Goal: Task Accomplishment & Management: Manage account settings

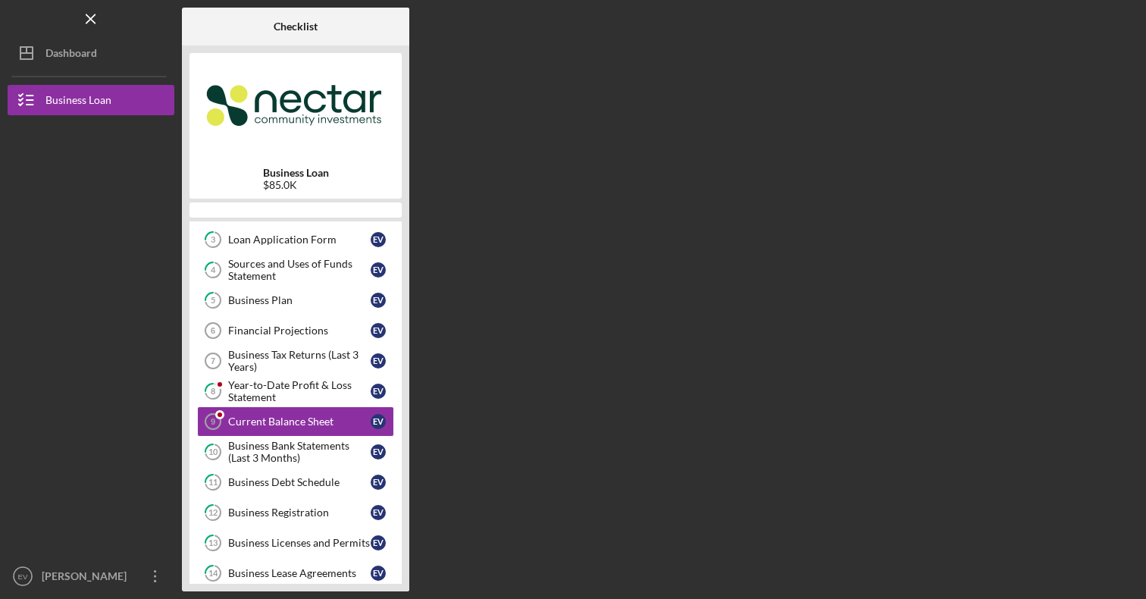
scroll to position [108, 0]
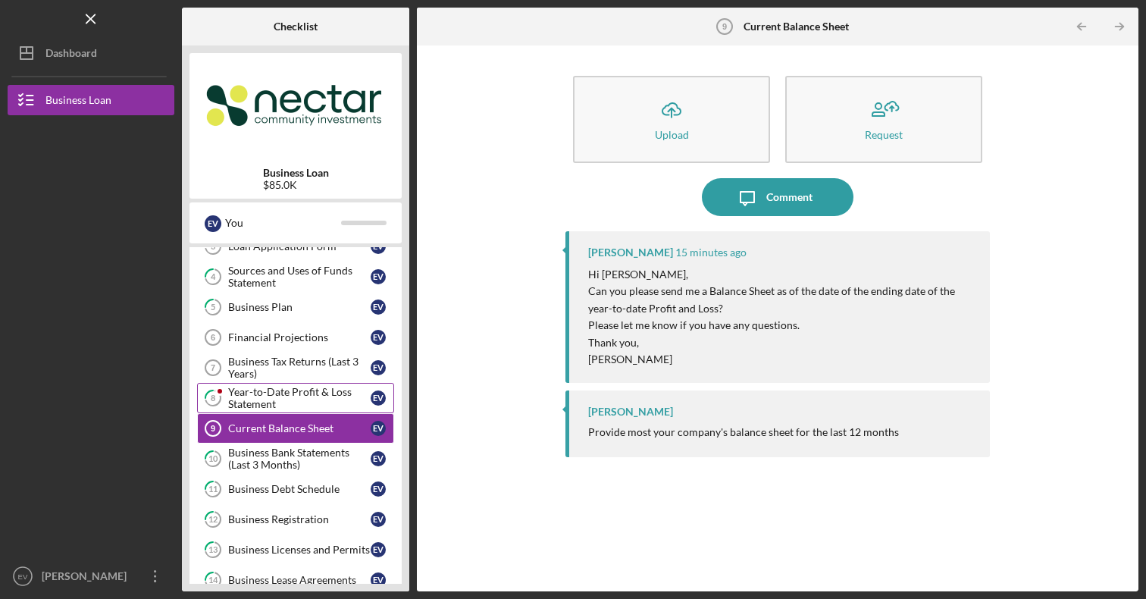
click at [276, 404] on div "Year-to-Date Profit & Loss Statement" at bounding box center [299, 398] width 143 height 24
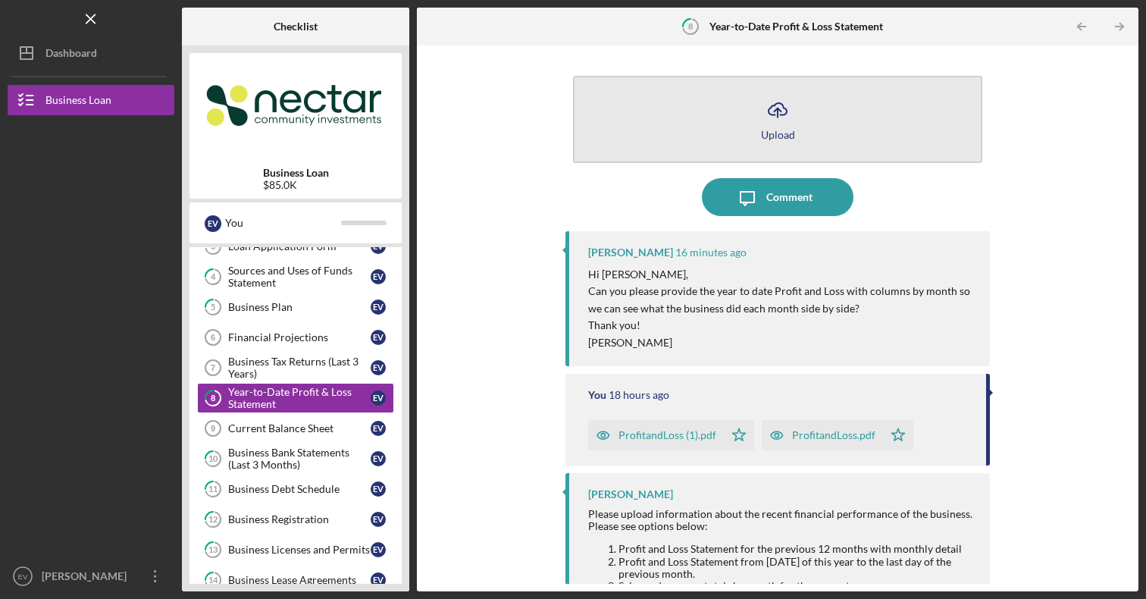
click at [784, 127] on icon "Icon/Upload" at bounding box center [778, 110] width 38 height 38
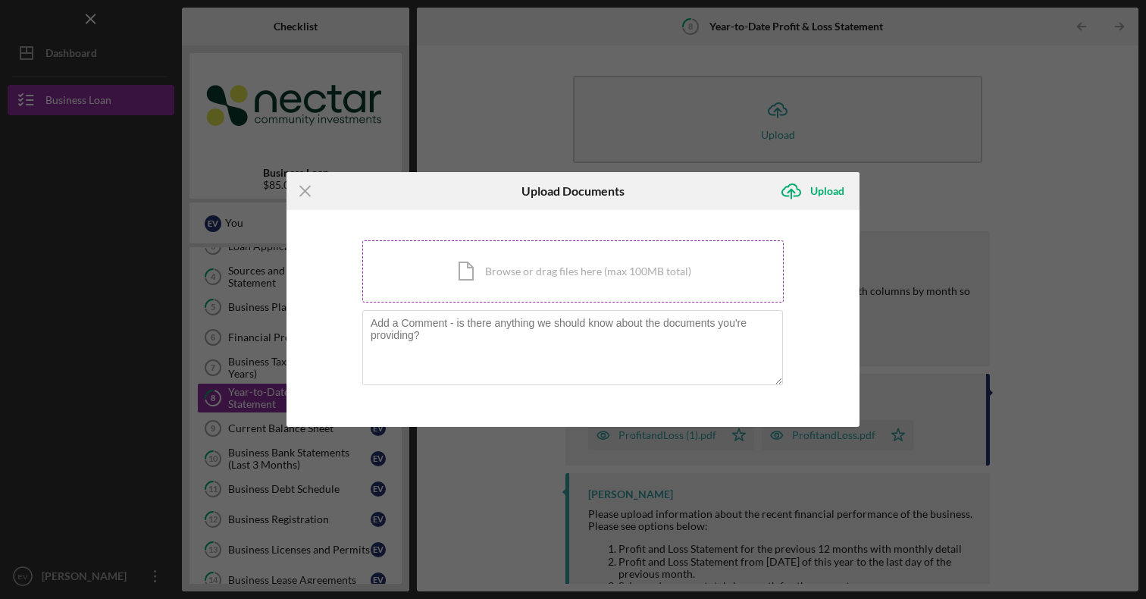
click at [538, 279] on div "Icon/Document Browse or drag files here (max 100MB total) Tap to choose files o…" at bounding box center [572, 271] width 421 height 62
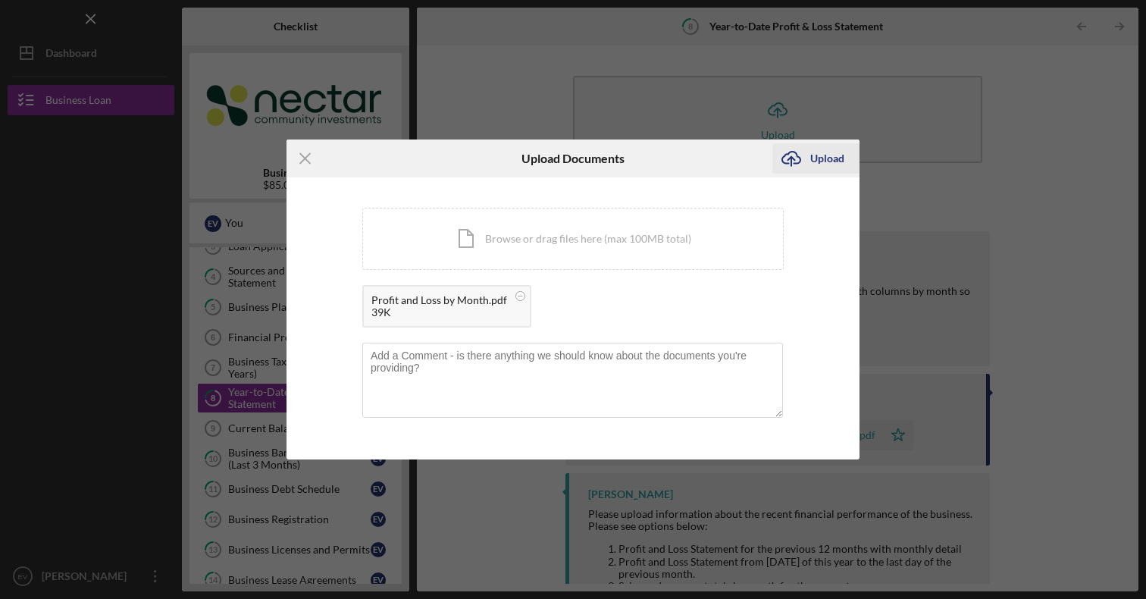
click at [822, 169] on div "Upload" at bounding box center [827, 158] width 34 height 30
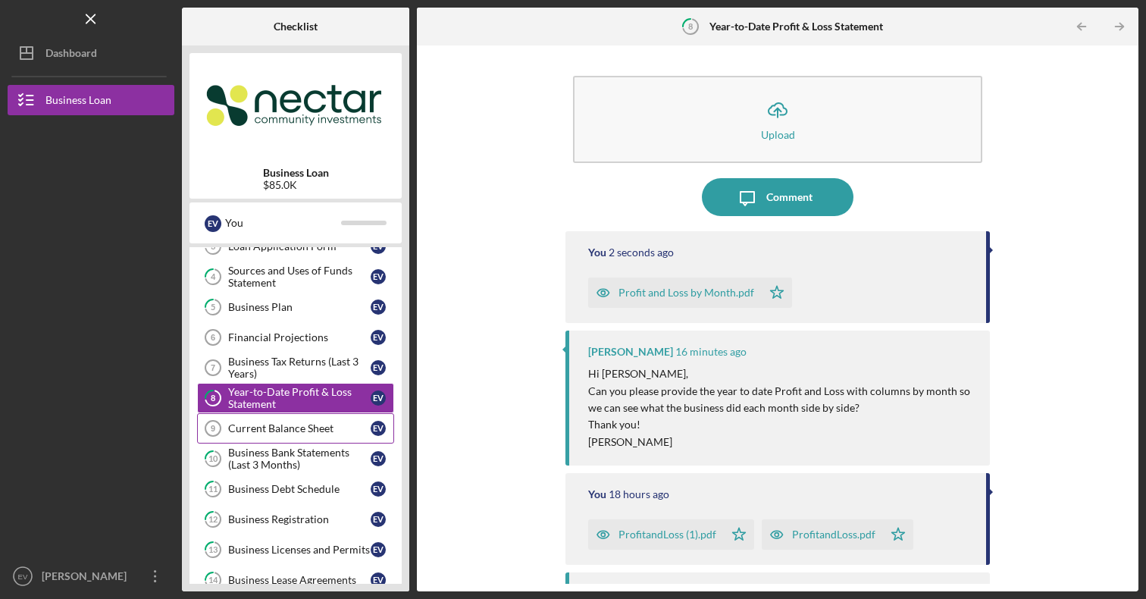
click at [304, 431] on div "Current Balance Sheet" at bounding box center [299, 428] width 143 height 12
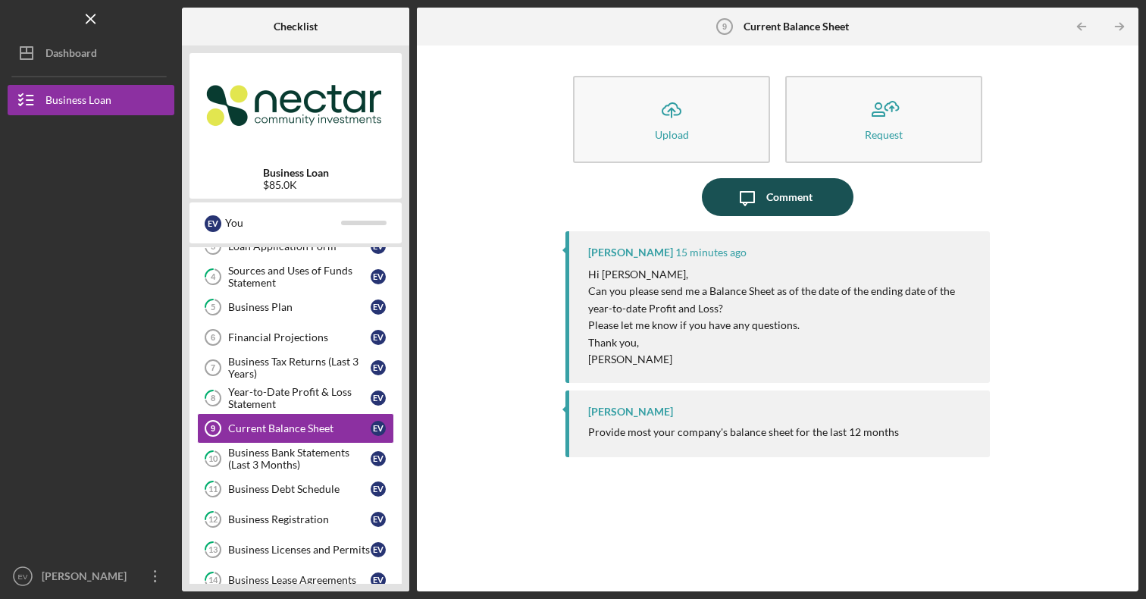
click at [762, 207] on icon "Icon/Message" at bounding box center [747, 197] width 38 height 38
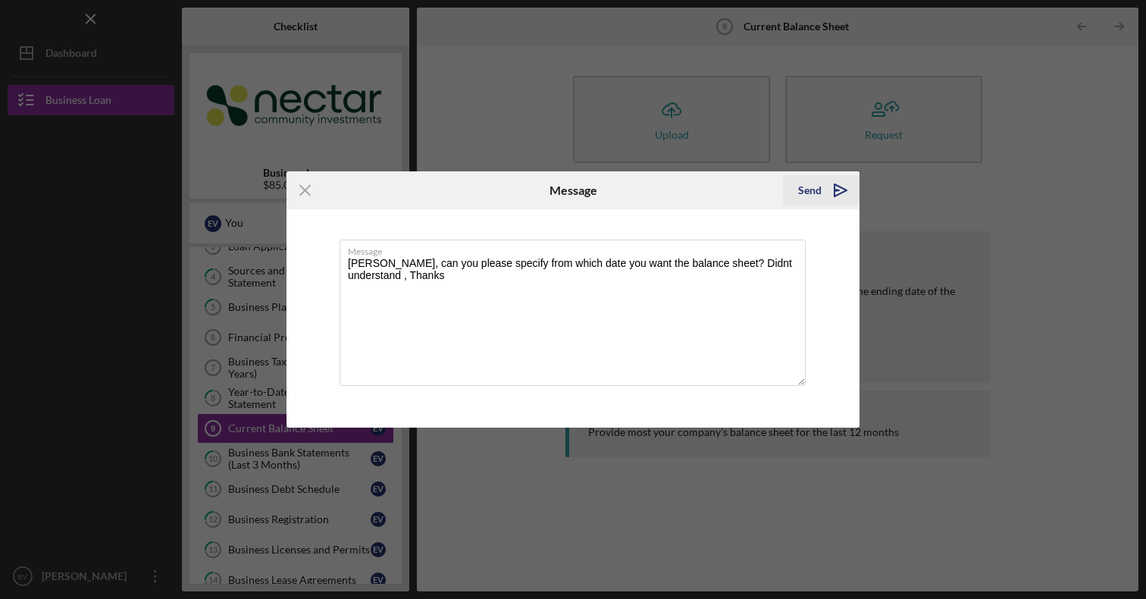
type textarea "[PERSON_NAME], can you please specify from which date you want the balance shee…"
click at [830, 189] on icon "Icon/icon-invite-send" at bounding box center [841, 190] width 38 height 38
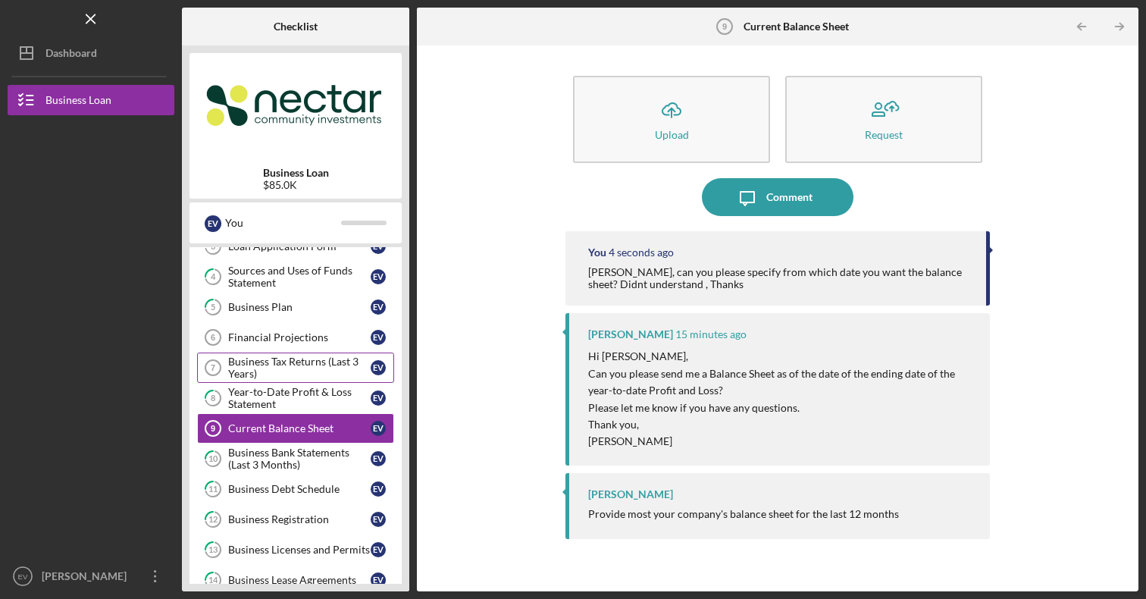
click at [312, 369] on div "Business Tax Returns (Last 3 Years)" at bounding box center [299, 368] width 143 height 24
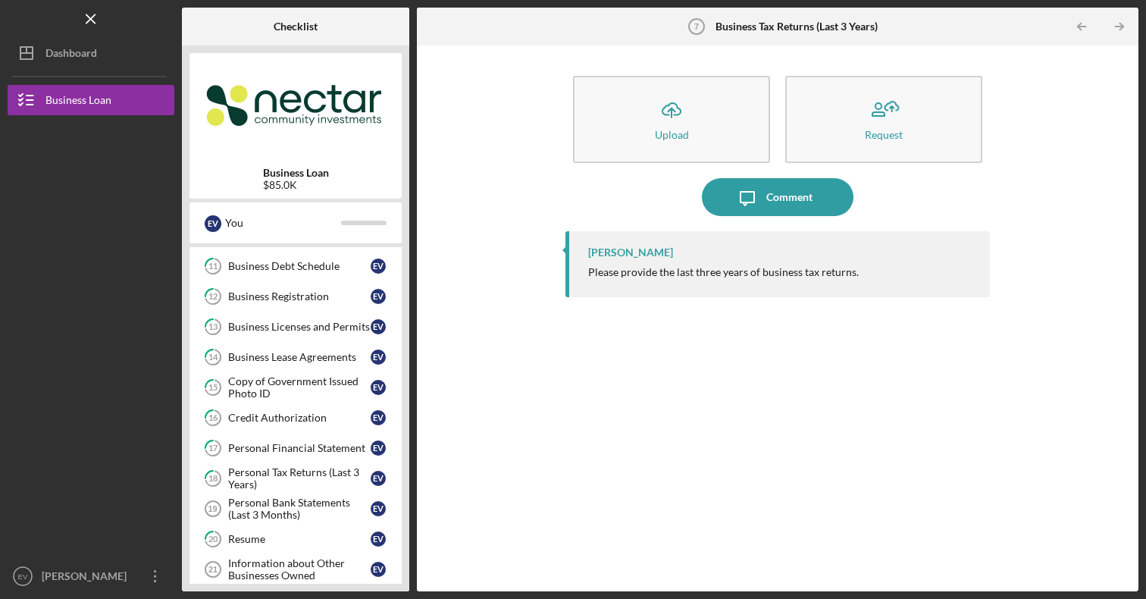
scroll to position [334, 0]
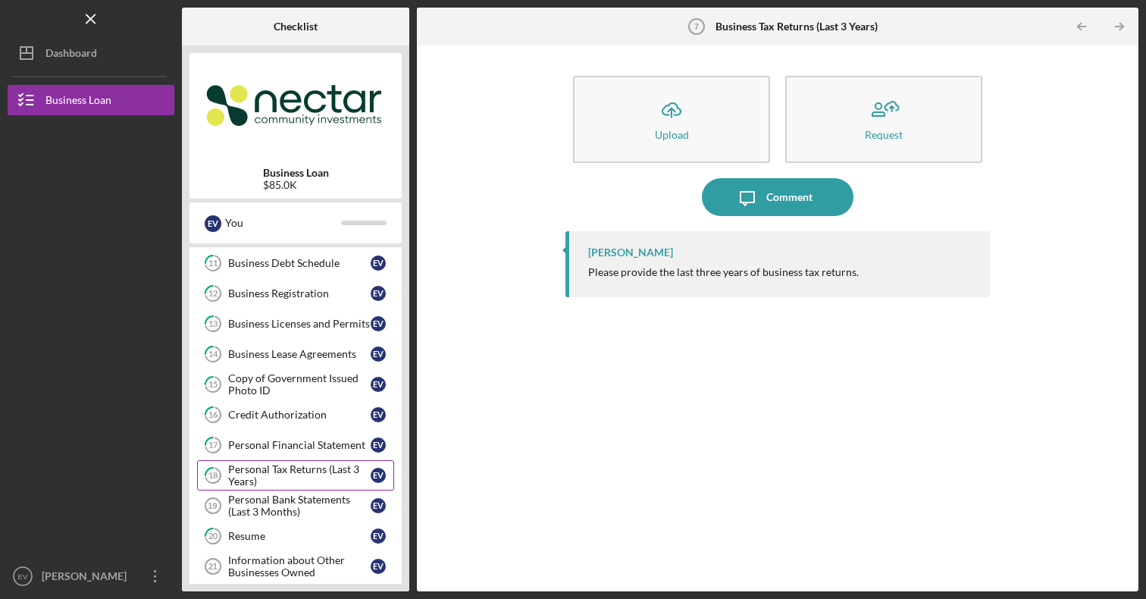
click at [298, 474] on div "Personal Tax Returns (Last 3 Years)" at bounding box center [299, 475] width 143 height 24
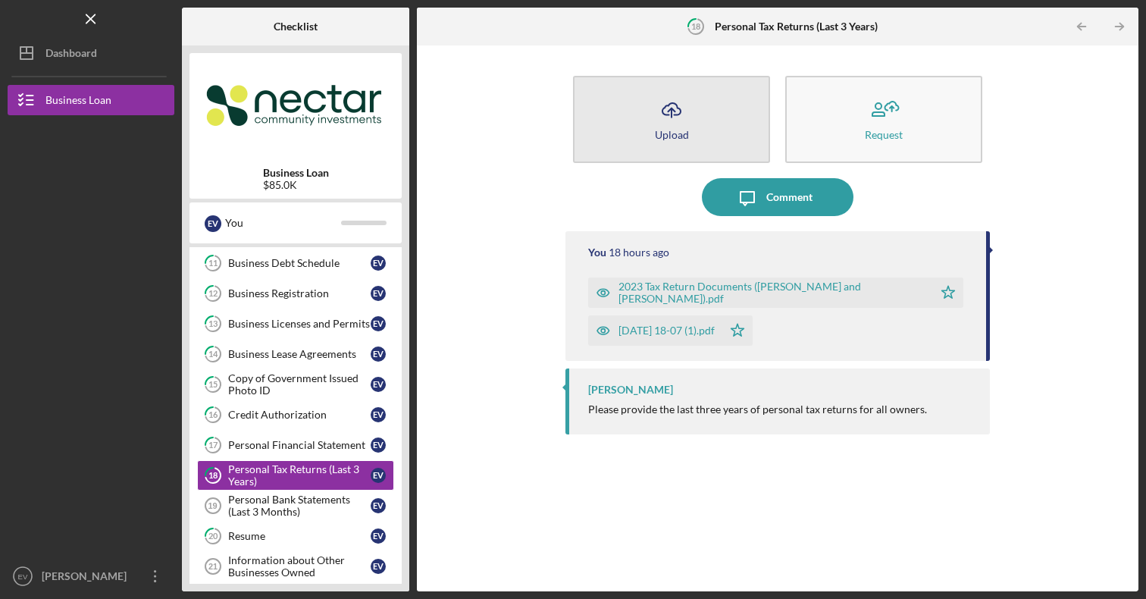
click at [707, 133] on button "Icon/Upload Upload" at bounding box center [671, 119] width 197 height 87
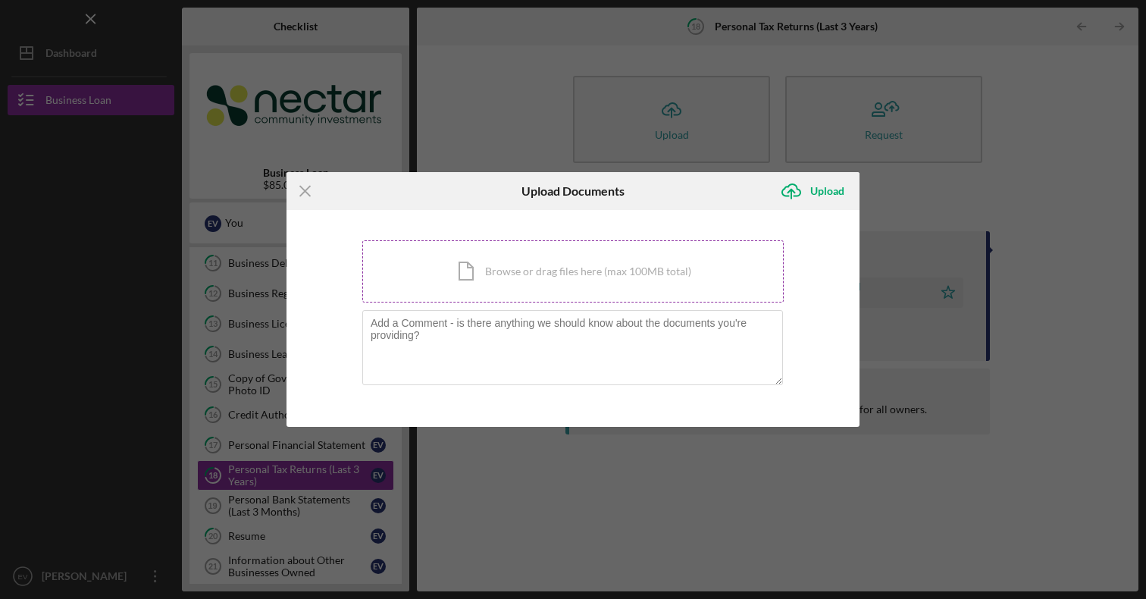
click at [612, 278] on div "Icon/Document Browse or drag files here (max 100MB total) Tap to choose files o…" at bounding box center [572, 271] width 421 height 62
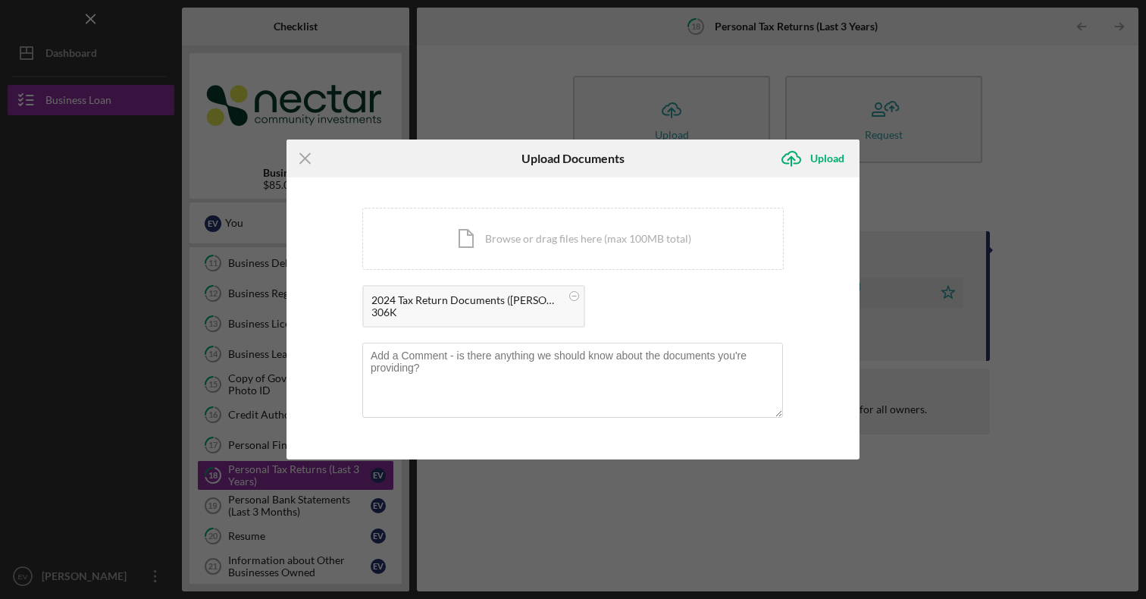
click at [512, 306] on div "306K" at bounding box center [466, 312] width 190 height 12
click at [814, 155] on div "Upload" at bounding box center [827, 158] width 34 height 30
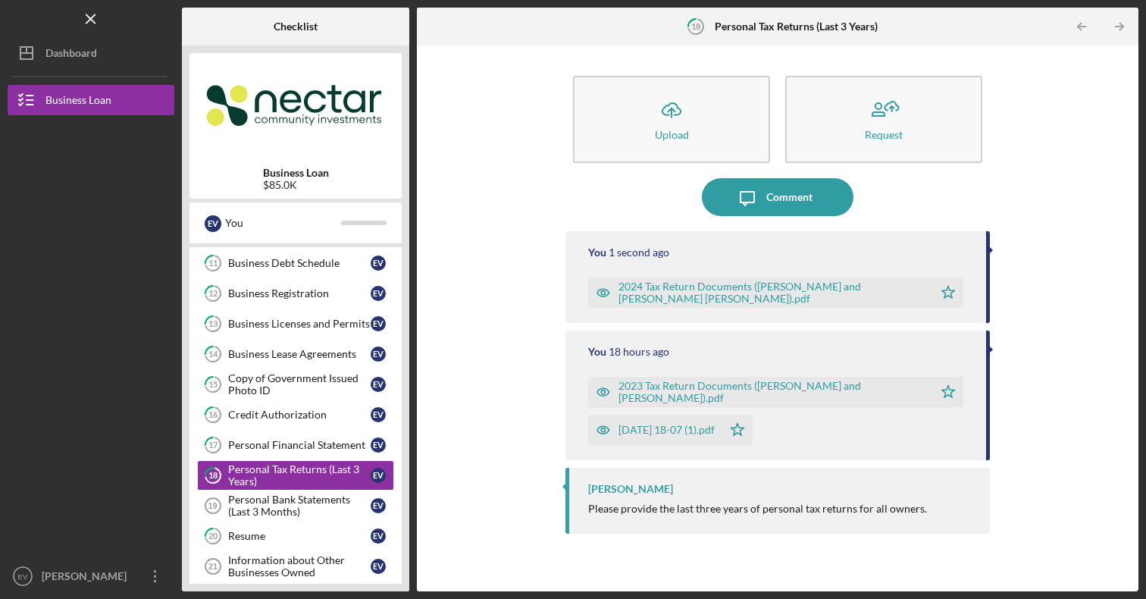
click at [677, 292] on div "2024 Tax Return Documents ([PERSON_NAME] and [PERSON_NAME] [PERSON_NAME]).pdf" at bounding box center [772, 292] width 306 height 24
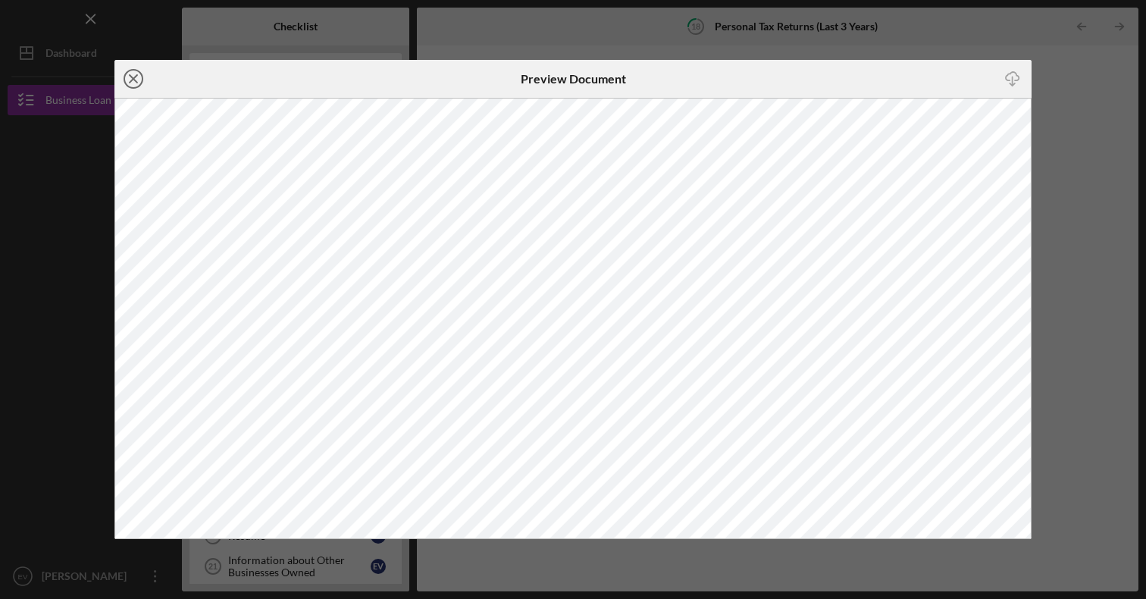
click at [131, 77] on icon "Icon/Close" at bounding box center [133, 79] width 38 height 38
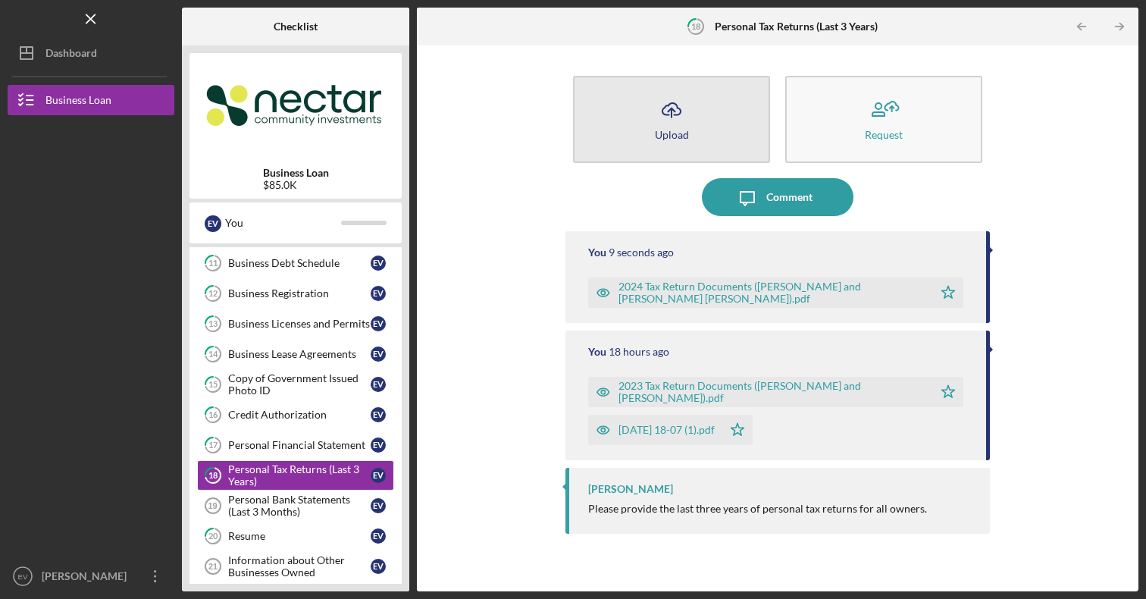
click at [696, 137] on button "Icon/Upload Upload" at bounding box center [671, 119] width 197 height 87
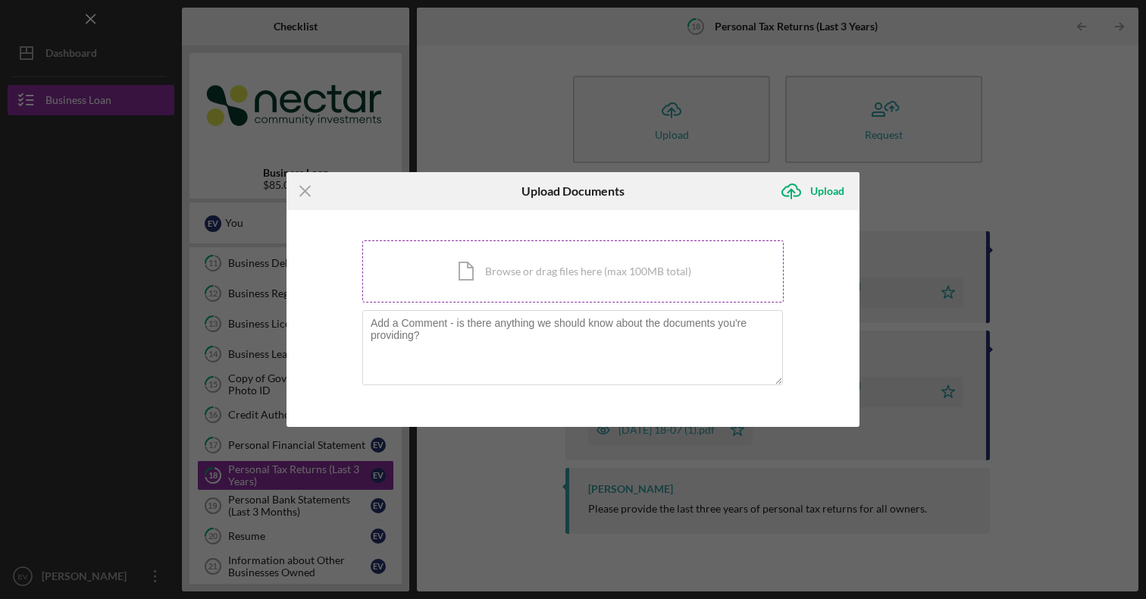
click at [619, 269] on div "Icon/Document Browse or drag files here (max 100MB total) Tap to choose files o…" at bounding box center [572, 271] width 421 height 62
click at [535, 278] on div "Icon/Document Browse or drag files here (max 100MB total) Tap to choose files o…" at bounding box center [572, 271] width 421 height 62
click at [621, 337] on textarea at bounding box center [572, 347] width 421 height 74
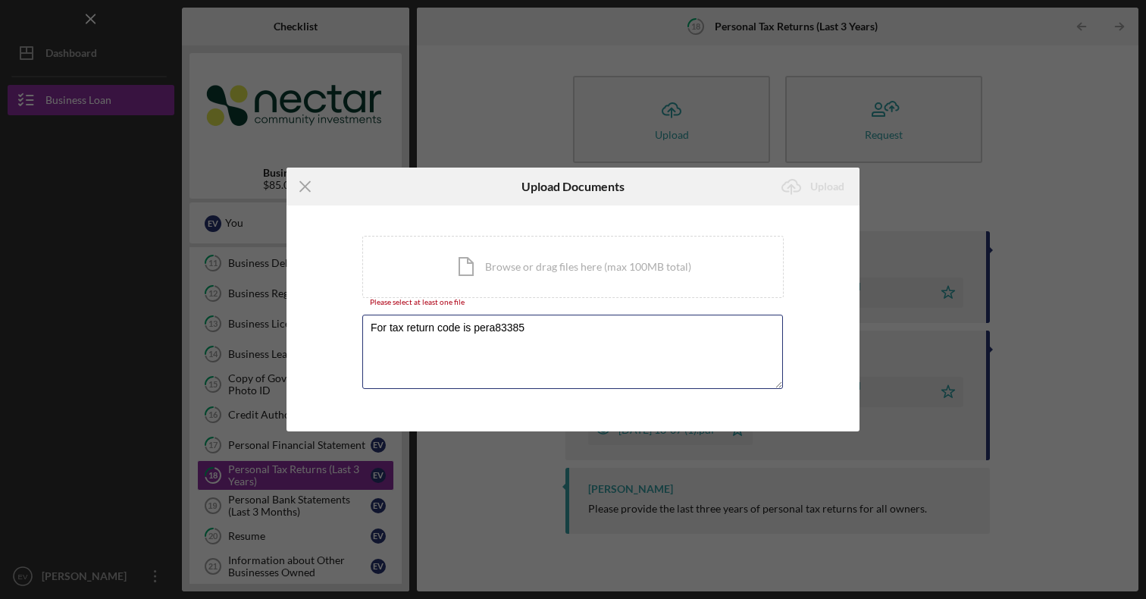
type textarea "For tax return code is pera83385"
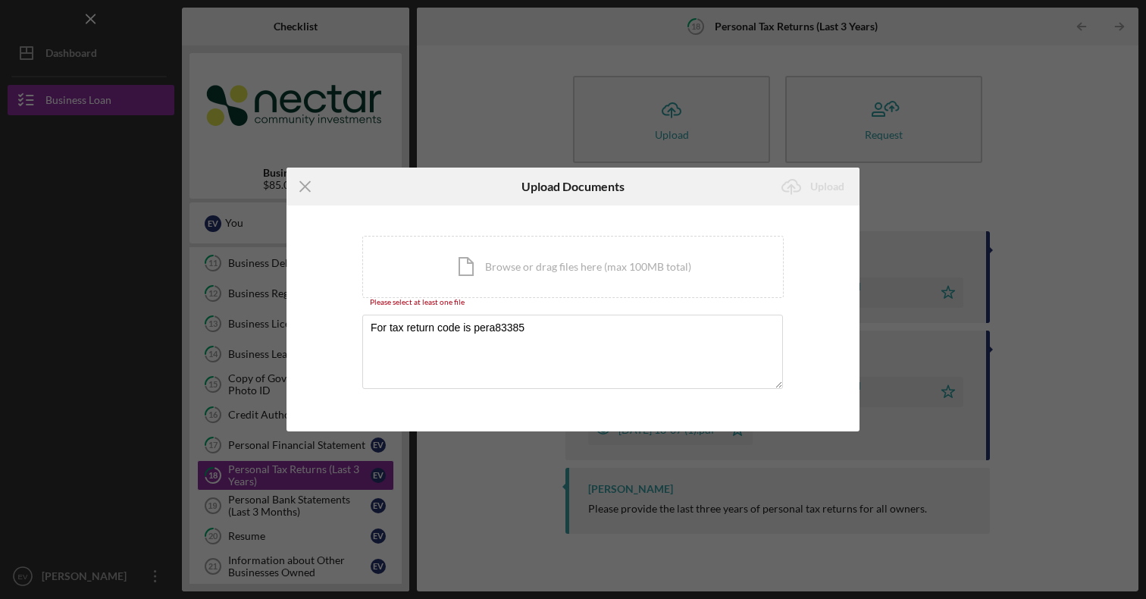
click at [822, 364] on div "You're uploading documents related to Personal Tax Returns (Last 3 Years) . Ico…" at bounding box center [573, 317] width 573 height 225
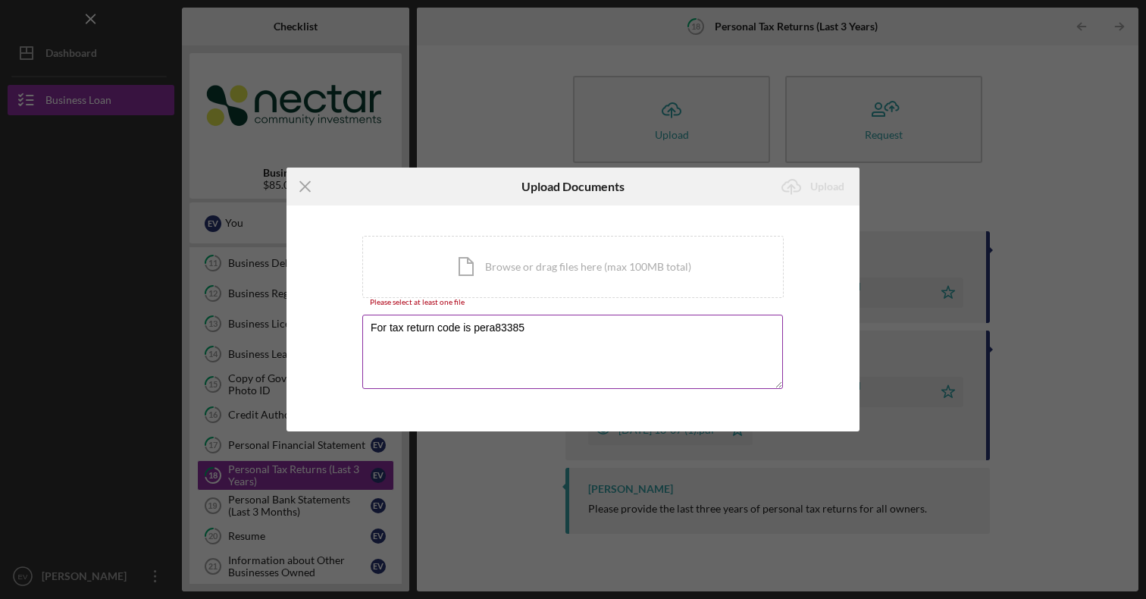
click at [683, 336] on textarea "For tax return code is pera83385" at bounding box center [572, 352] width 421 height 74
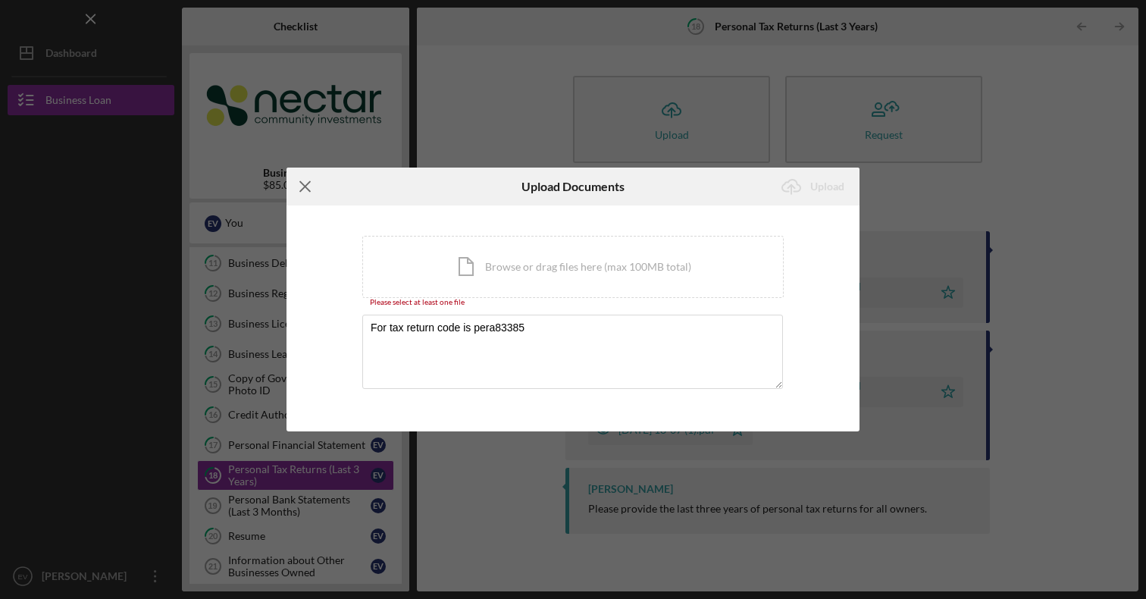
click at [310, 185] on icon "Icon/Menu Close" at bounding box center [306, 187] width 38 height 38
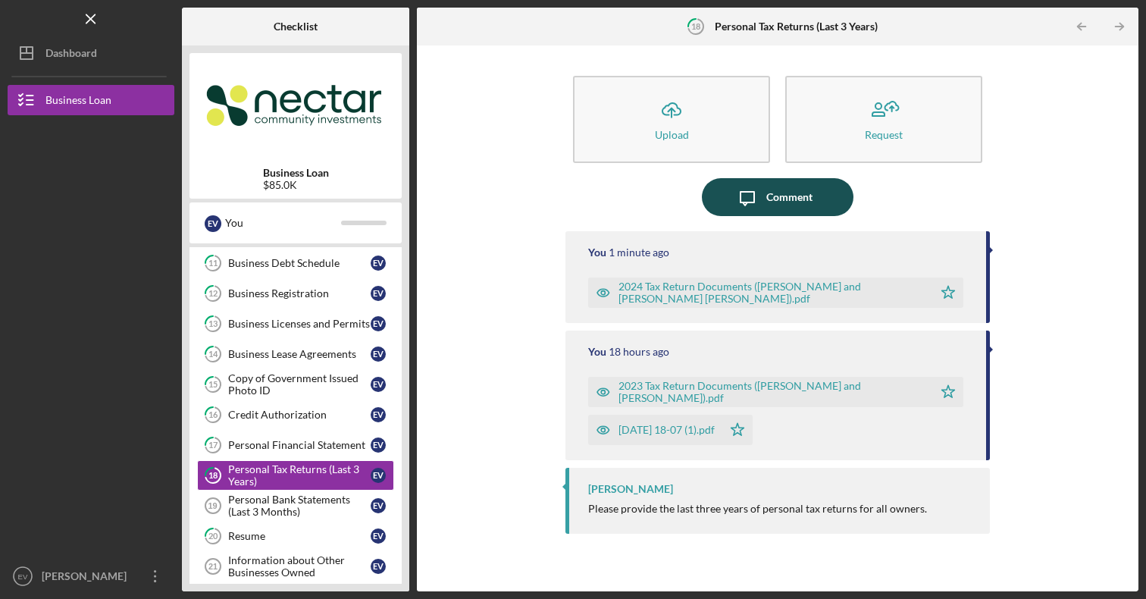
click at [788, 201] on div "Comment" at bounding box center [789, 197] width 46 height 38
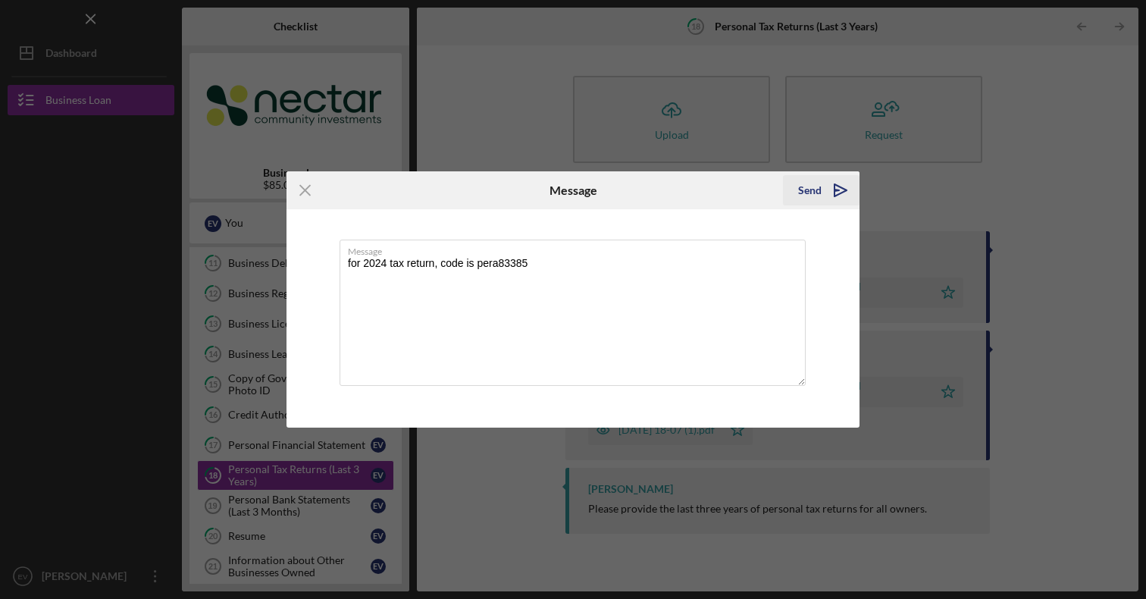
type textarea "for 2024 tax return, code is pera83385"
click at [832, 188] on icon "Icon/icon-invite-send" at bounding box center [841, 190] width 38 height 38
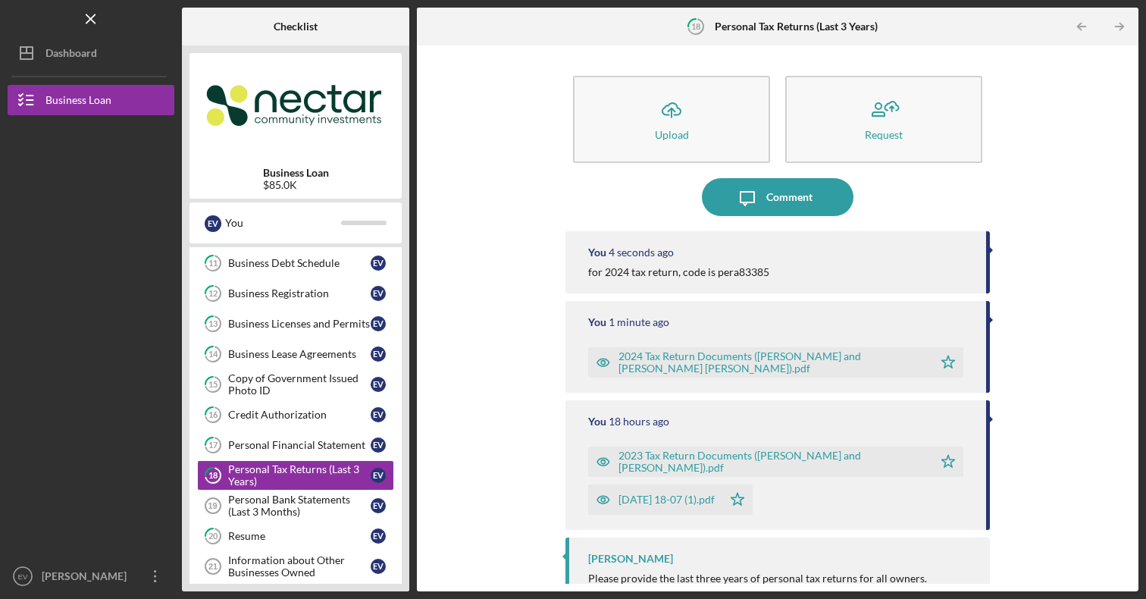
scroll to position [20, 0]
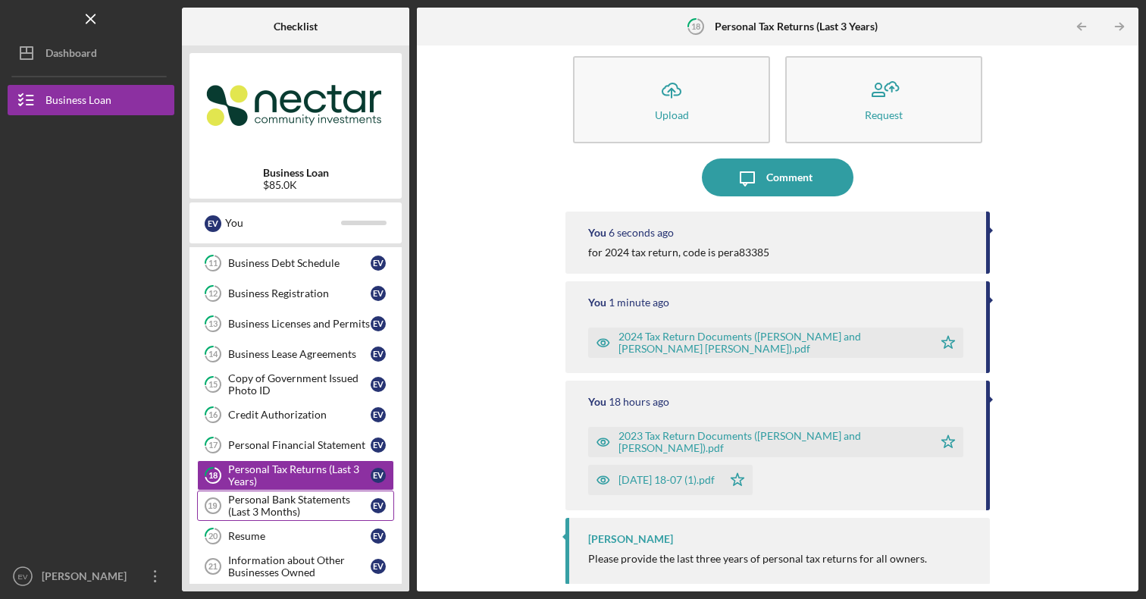
click at [288, 497] on div "Personal Bank Statements (Last 3 Months)" at bounding box center [299, 505] width 143 height 24
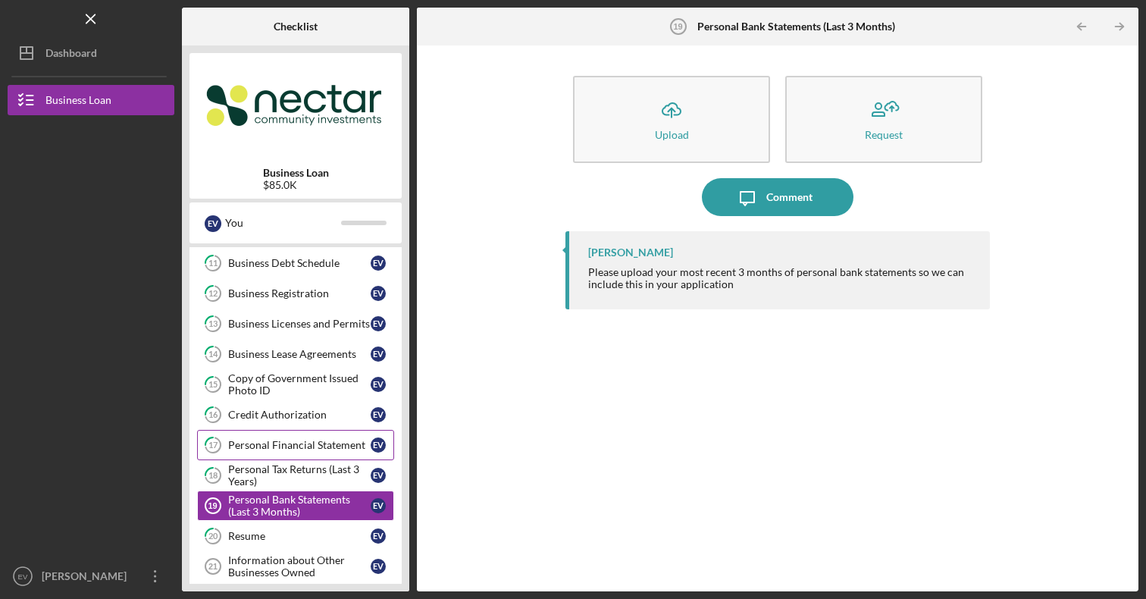
click at [284, 449] on div "Personal Financial Statement" at bounding box center [299, 445] width 143 height 12
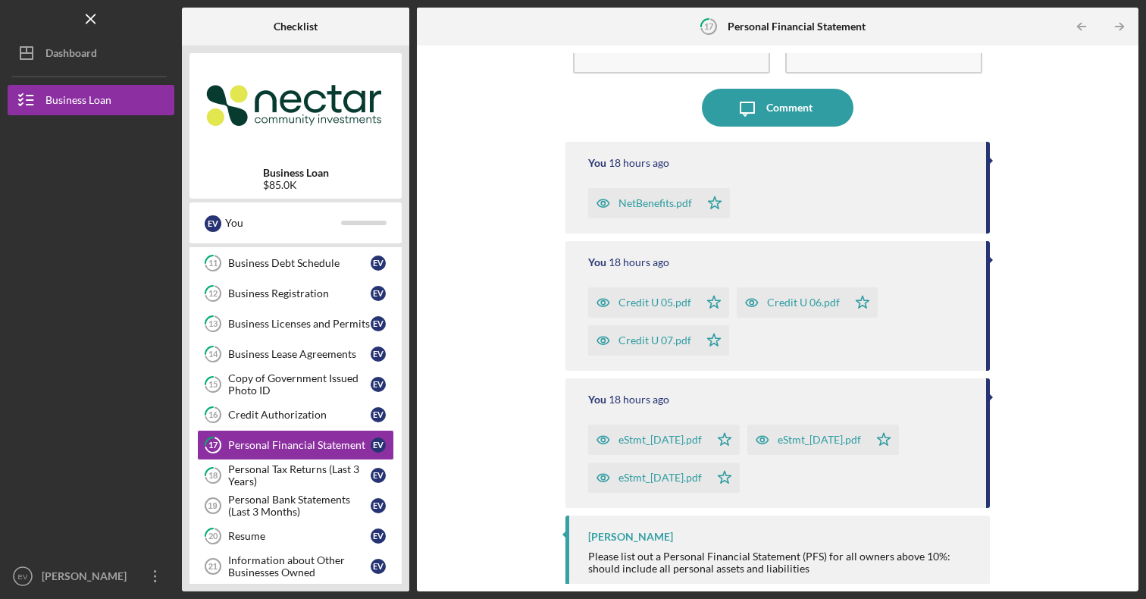
scroll to position [99, 0]
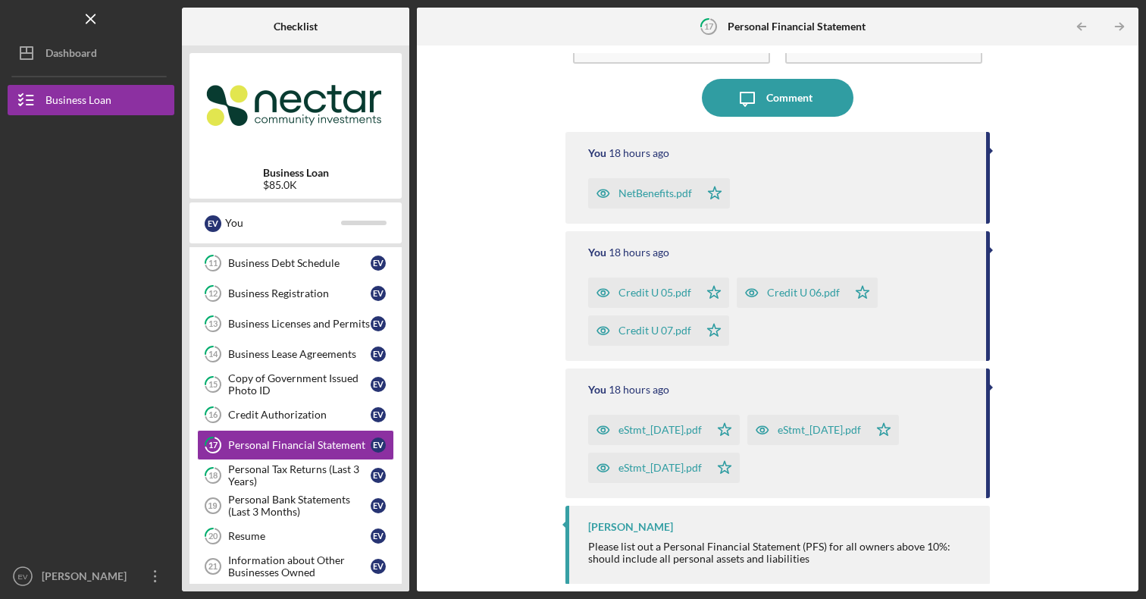
click at [661, 198] on div "NetBenefits.pdf" at bounding box center [656, 193] width 74 height 12
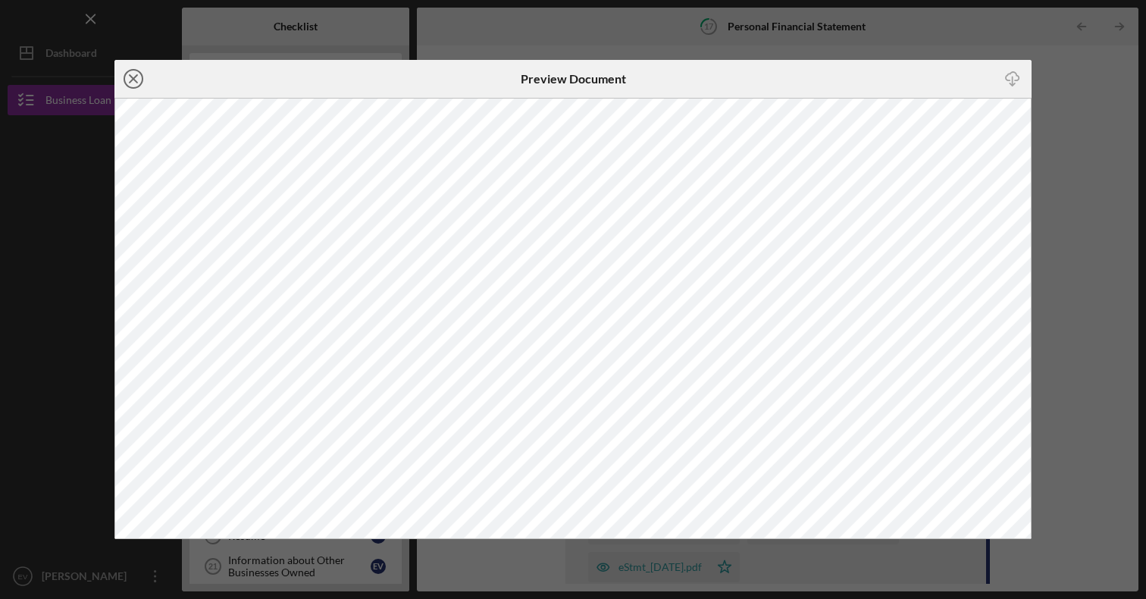
click at [128, 83] on icon "Icon/Close" at bounding box center [133, 79] width 38 height 38
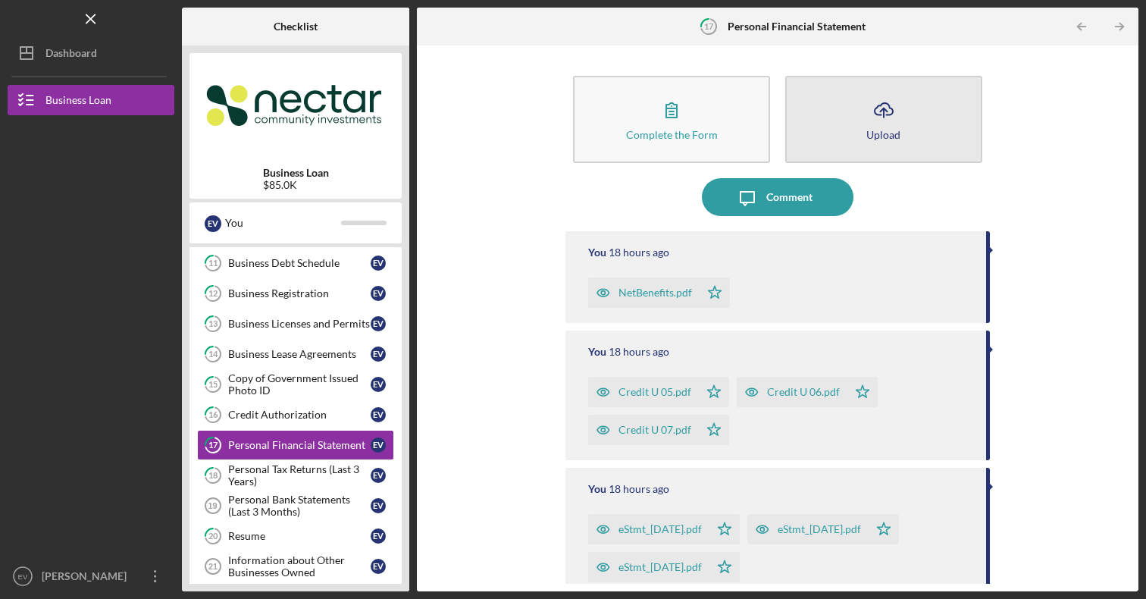
click at [826, 130] on button "Icon/Upload Upload" at bounding box center [883, 119] width 197 height 87
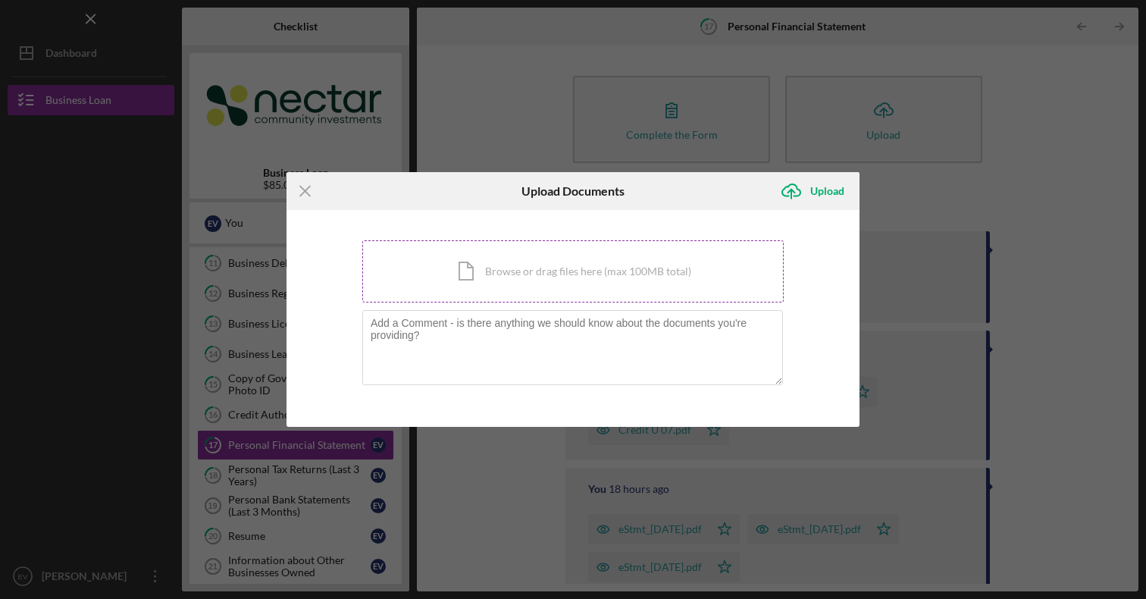
click at [561, 293] on div "Icon/Document Browse or drag files here (max 100MB total) Tap to choose files o…" at bounding box center [572, 271] width 421 height 62
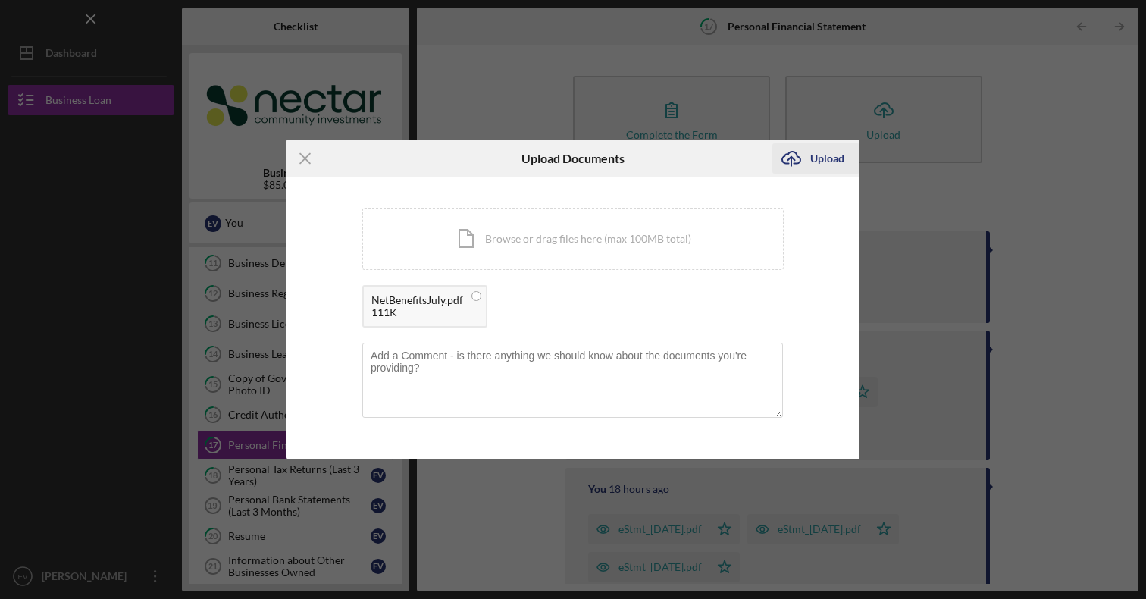
click at [812, 161] on div "Upload" at bounding box center [827, 158] width 34 height 30
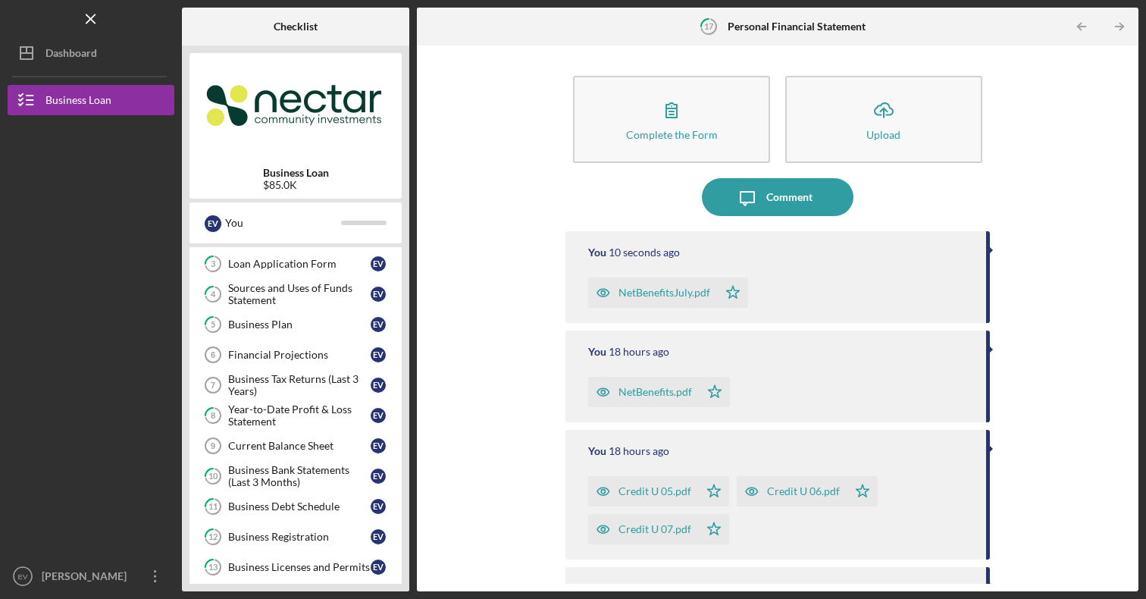
scroll to position [100, 0]
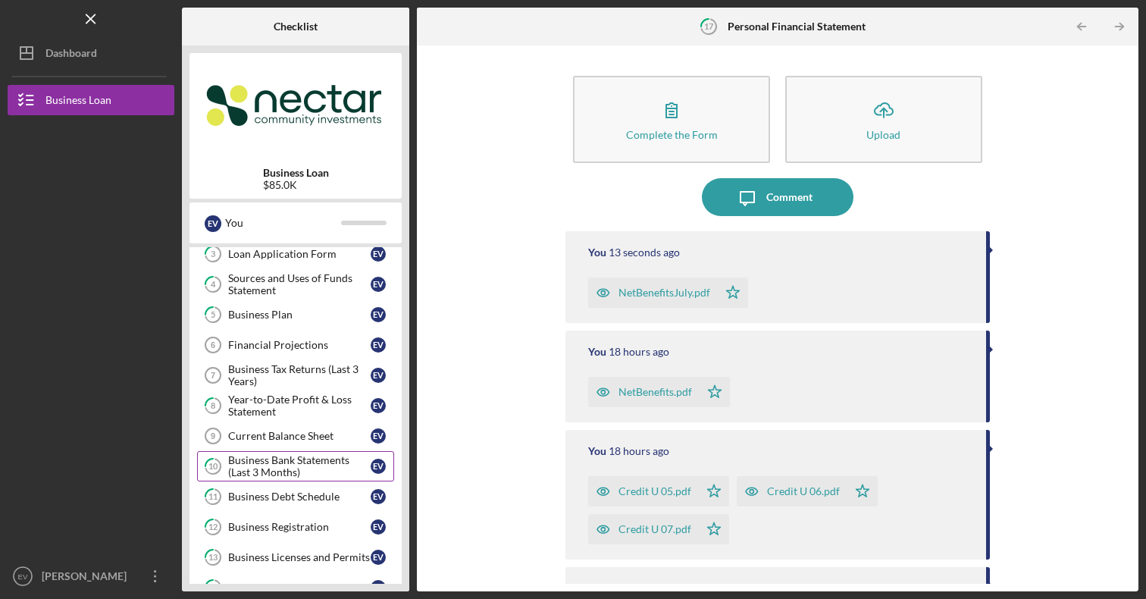
click at [299, 468] on div "Business Bank Statements (Last 3 Months)" at bounding box center [299, 466] width 143 height 24
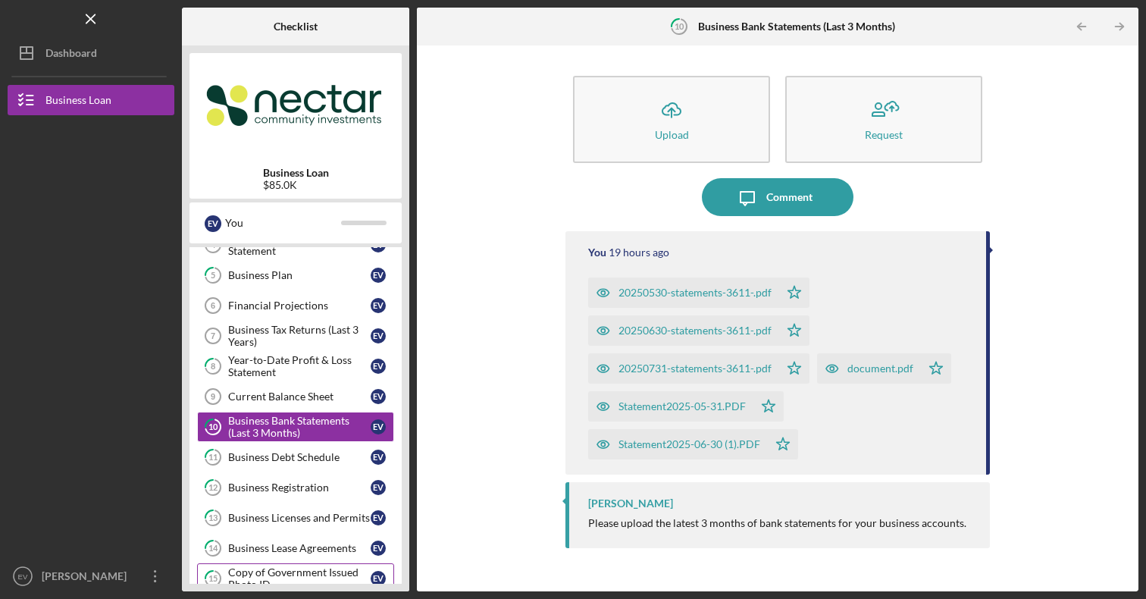
scroll to position [133, 0]
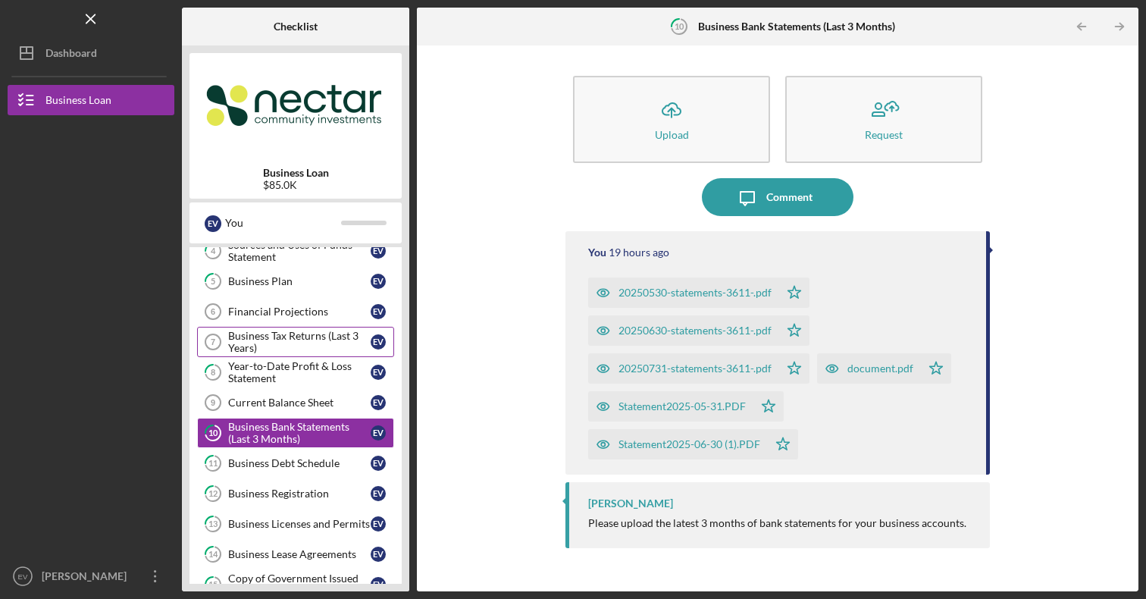
click at [280, 349] on div "Business Tax Returns (Last 3 Years)" at bounding box center [299, 342] width 143 height 24
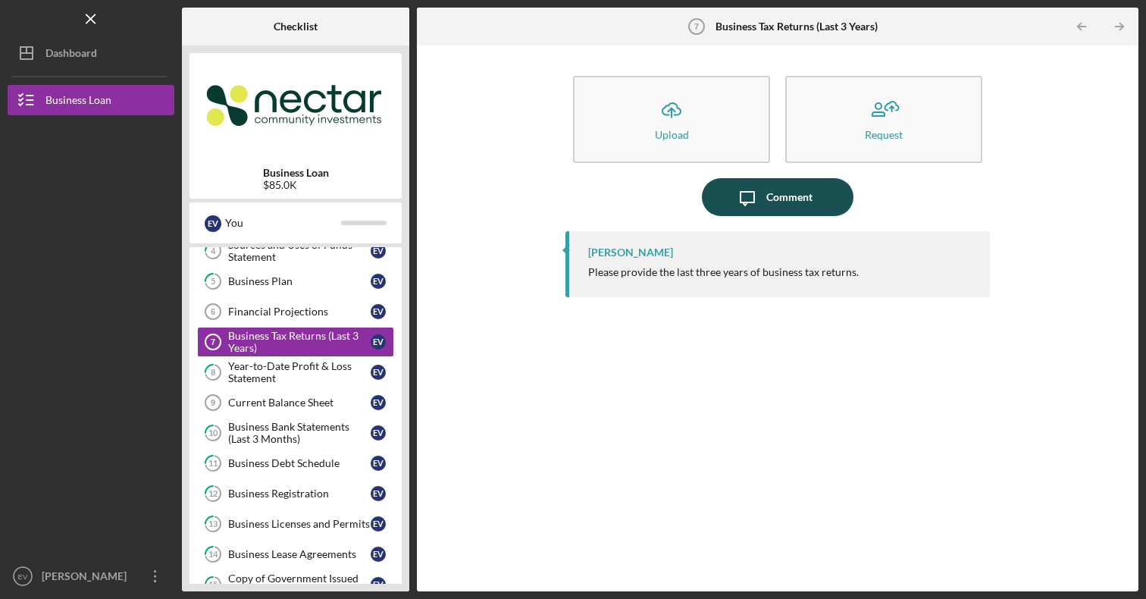
click at [763, 202] on icon "Icon/Message" at bounding box center [747, 197] width 38 height 38
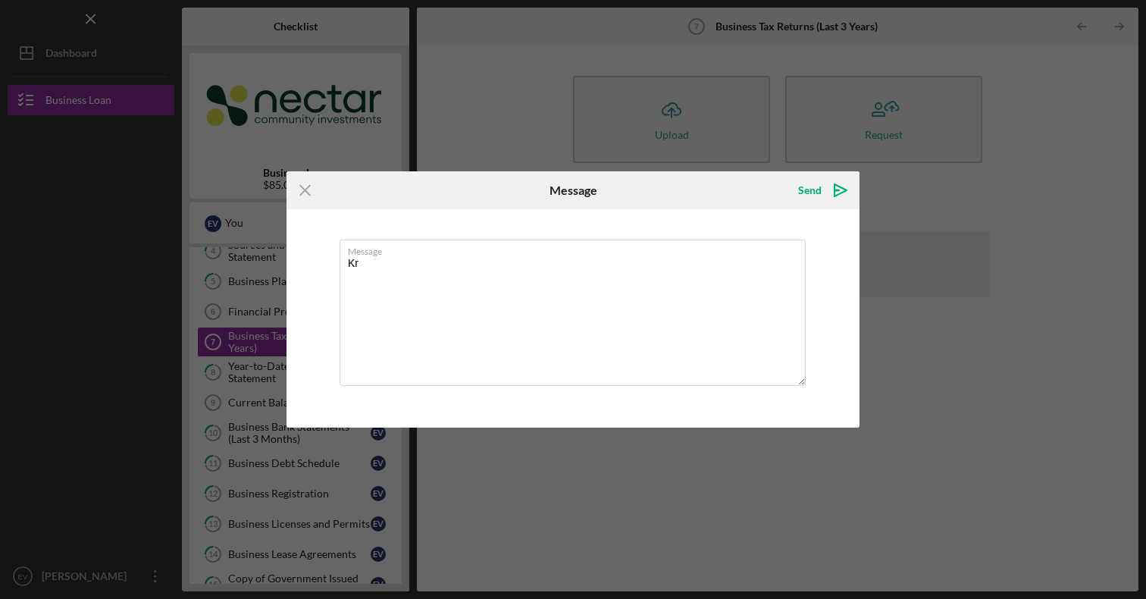
type textarea "K"
drag, startPoint x: 476, startPoint y: 265, endPoint x: 401, endPoint y: 265, distance: 75.0
click at [400, 265] on textarea "Bussiness was established on [DATE]" at bounding box center [573, 313] width 466 height 146
click at [384, 263] on textarea "Bussiness oppened on [DATE]" at bounding box center [573, 313] width 466 height 146
click at [424, 268] on textarea "Business oppened on [DATE]" at bounding box center [573, 313] width 466 height 146
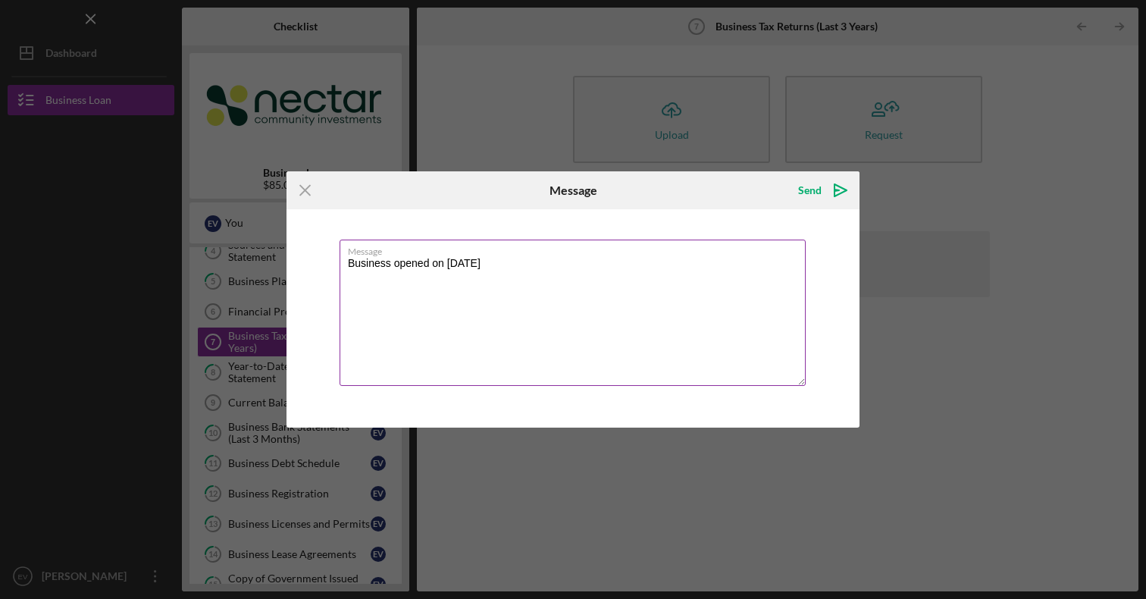
click at [506, 260] on textarea "Business opened on [DATE]" at bounding box center [573, 313] width 466 height 146
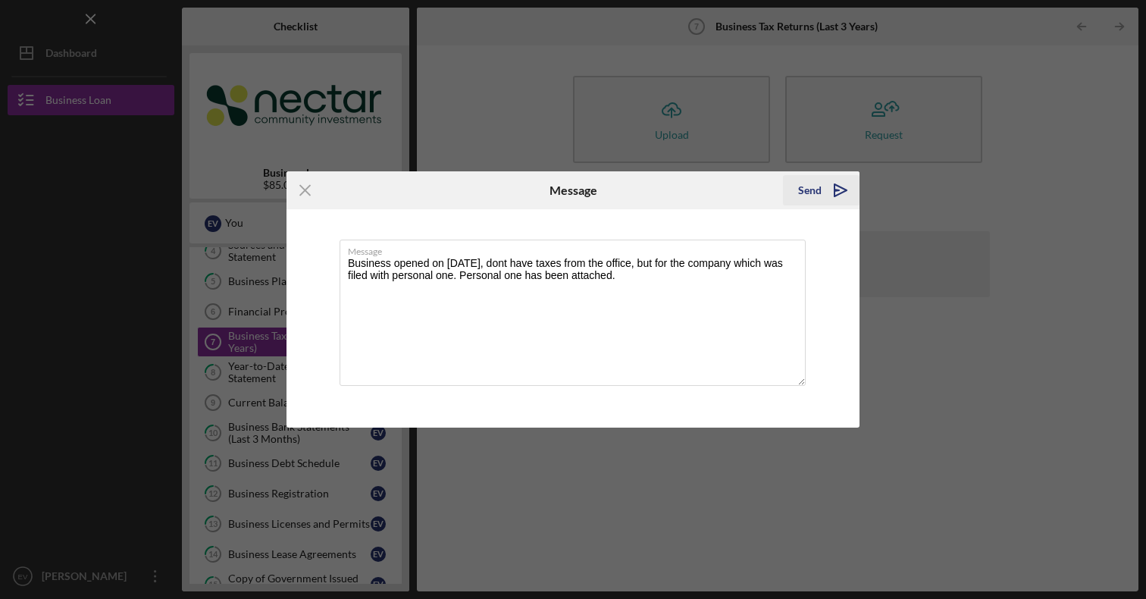
type textarea "Business opened on [DATE], dont have taxes from the office, but for the company…"
click at [807, 197] on div "Send" at bounding box center [809, 190] width 23 height 30
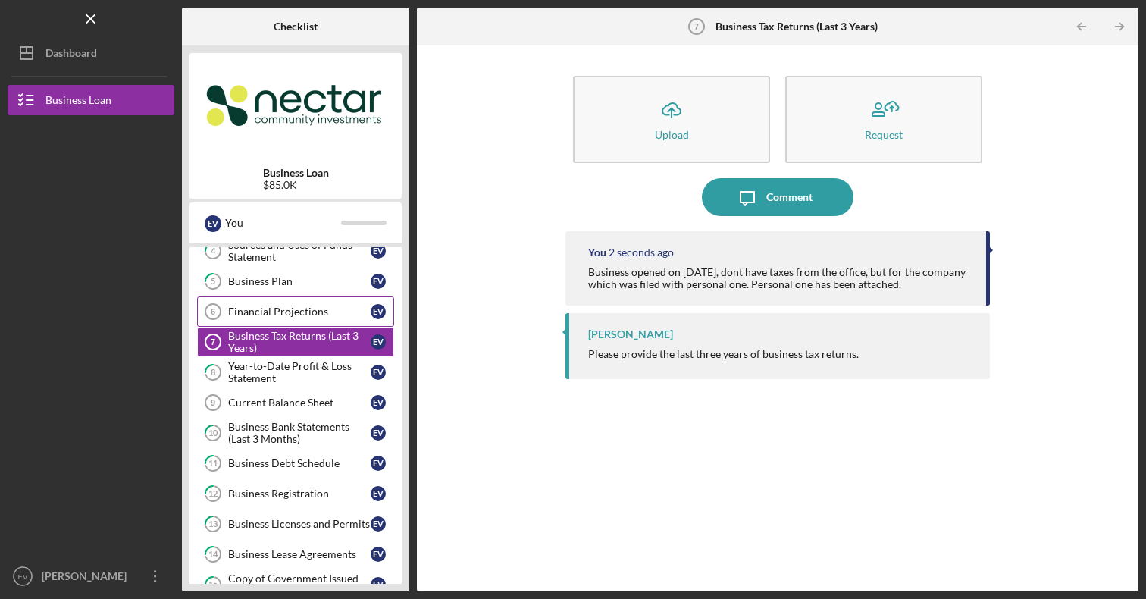
click at [293, 305] on link "Financial Projections 6 Financial Projections E V" at bounding box center [295, 311] width 197 height 30
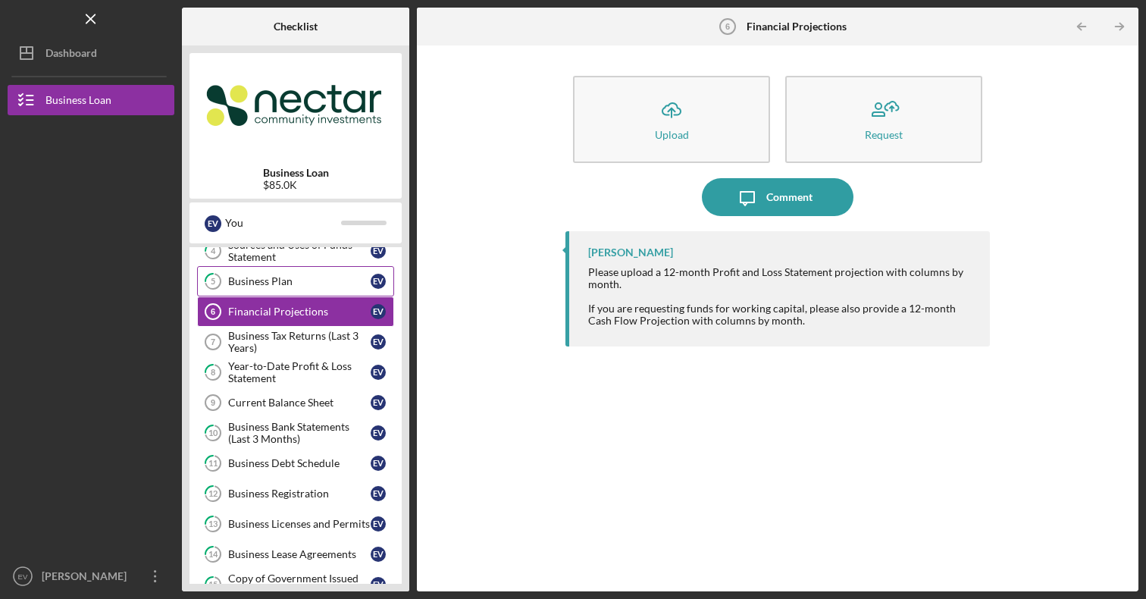
click at [293, 291] on link "5 Business Plan E V" at bounding box center [295, 281] width 197 height 30
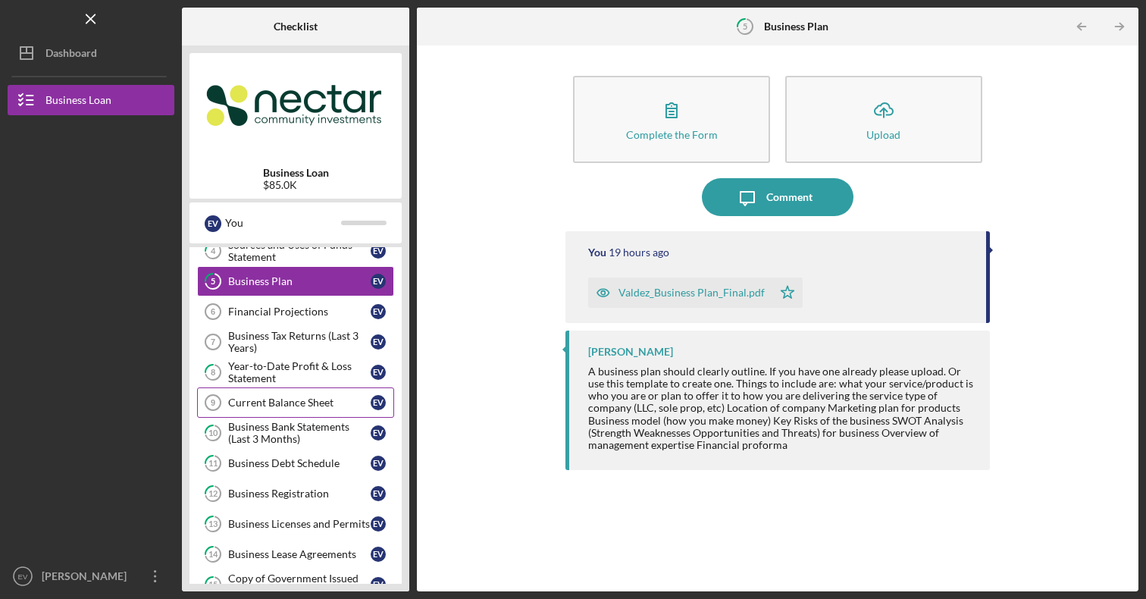
click at [288, 398] on div "Current Balance Sheet" at bounding box center [299, 402] width 143 height 12
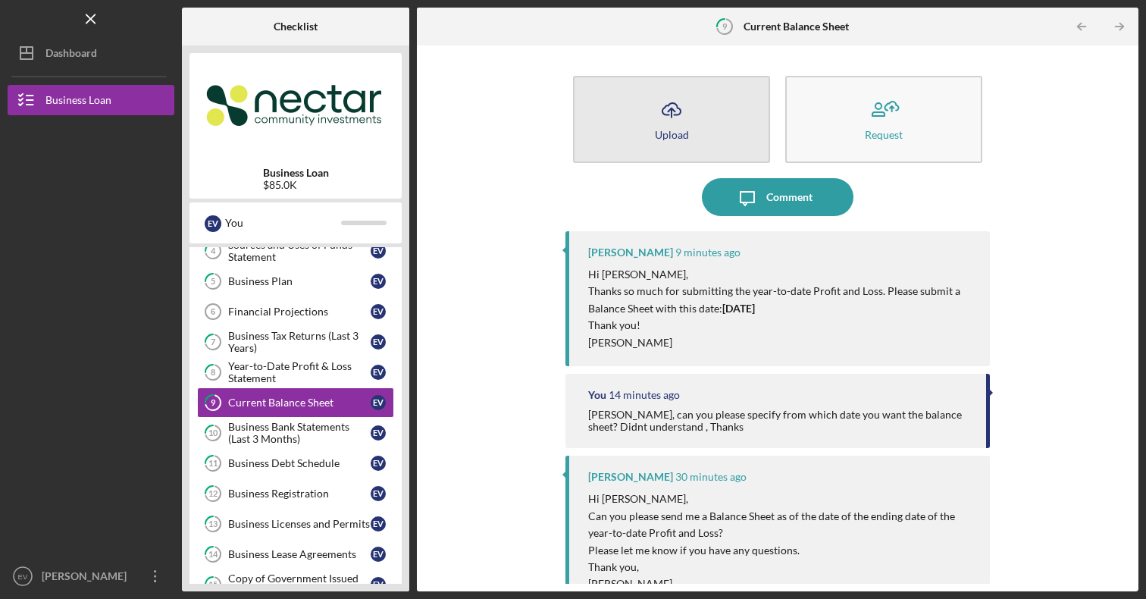
click at [710, 117] on button "Icon/Upload Upload" at bounding box center [671, 119] width 197 height 87
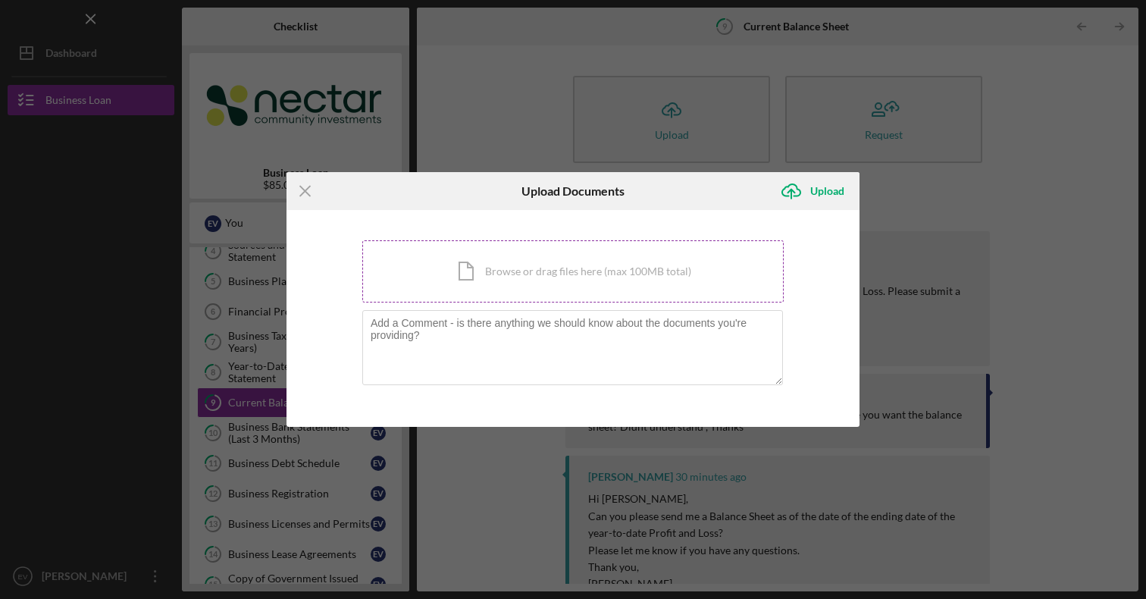
click at [543, 258] on div "Icon/Document Browse or drag files here (max 100MB total) Tap to choose files o…" at bounding box center [572, 271] width 421 height 62
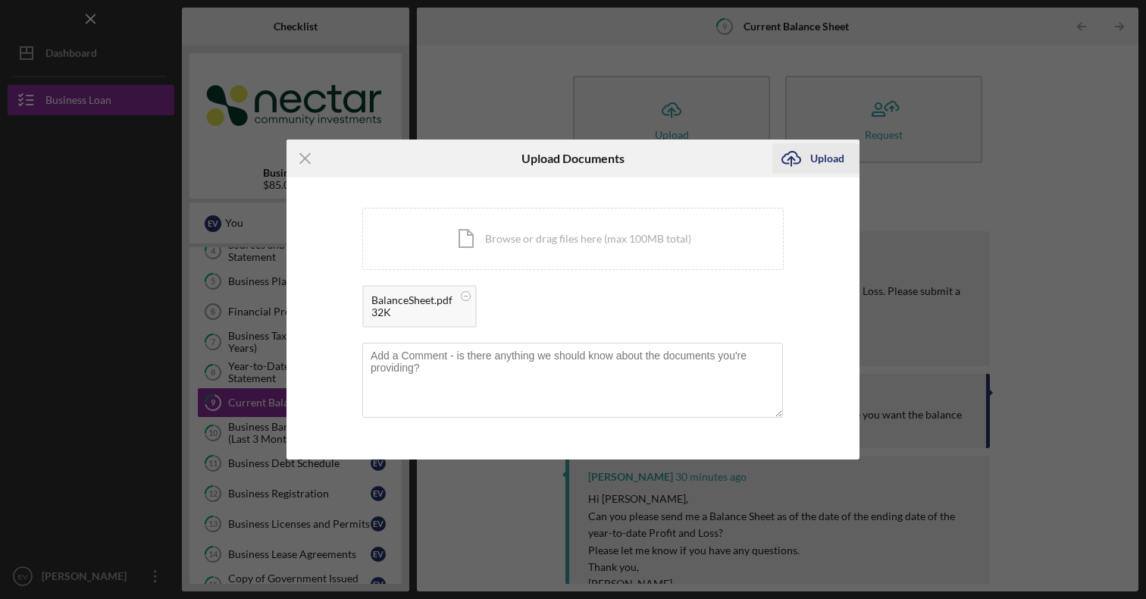
click at [797, 163] on icon "submit" at bounding box center [791, 157] width 18 height 11
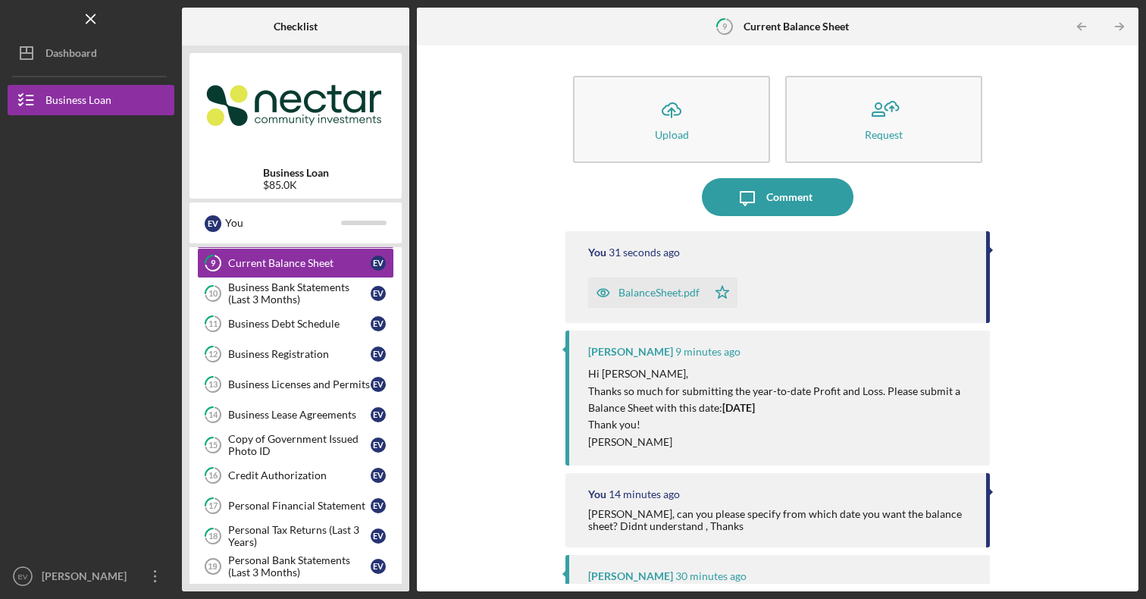
scroll to position [275, 0]
click at [287, 368] on link "13 Business Licenses and Permits E V" at bounding box center [295, 382] width 197 height 30
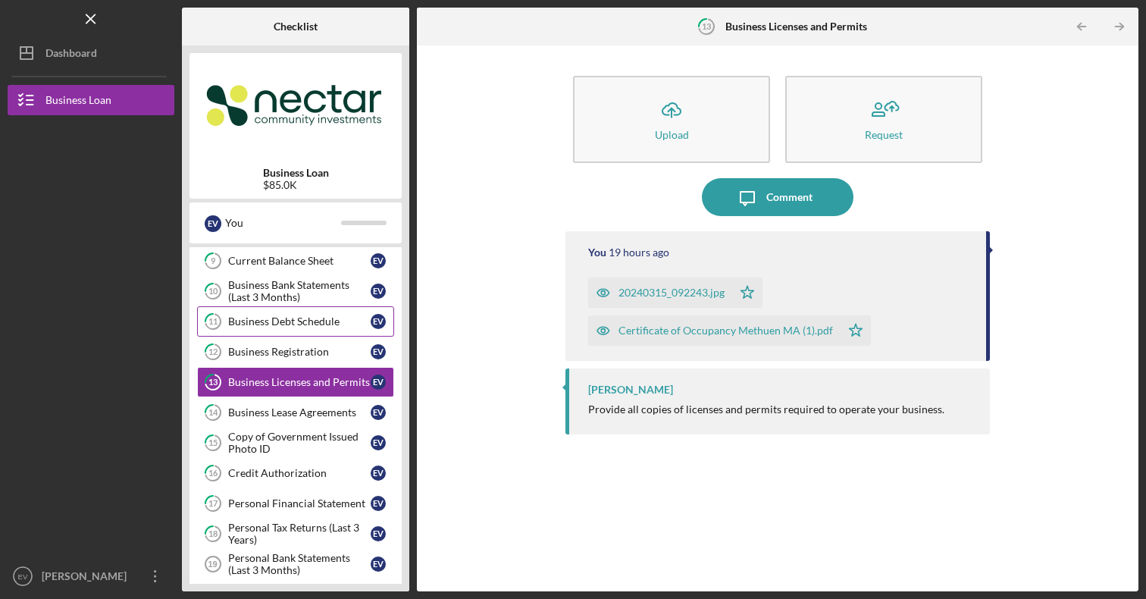
click at [268, 328] on link "11 Business Debt Schedule E V" at bounding box center [295, 321] width 197 height 30
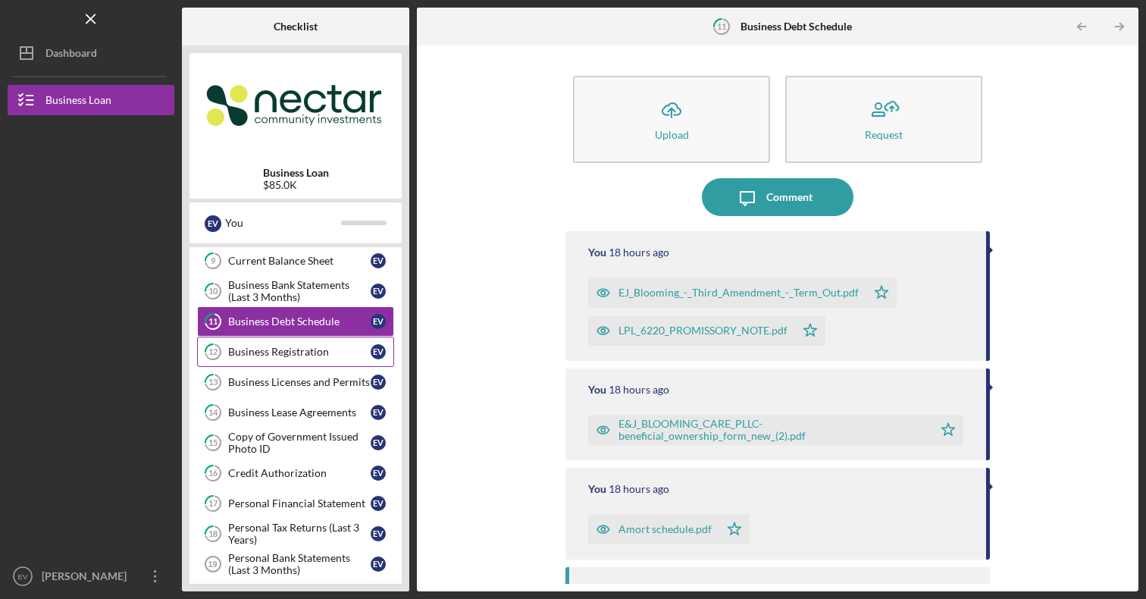
click at [296, 344] on link "12 Business Registration E V" at bounding box center [295, 352] width 197 height 30
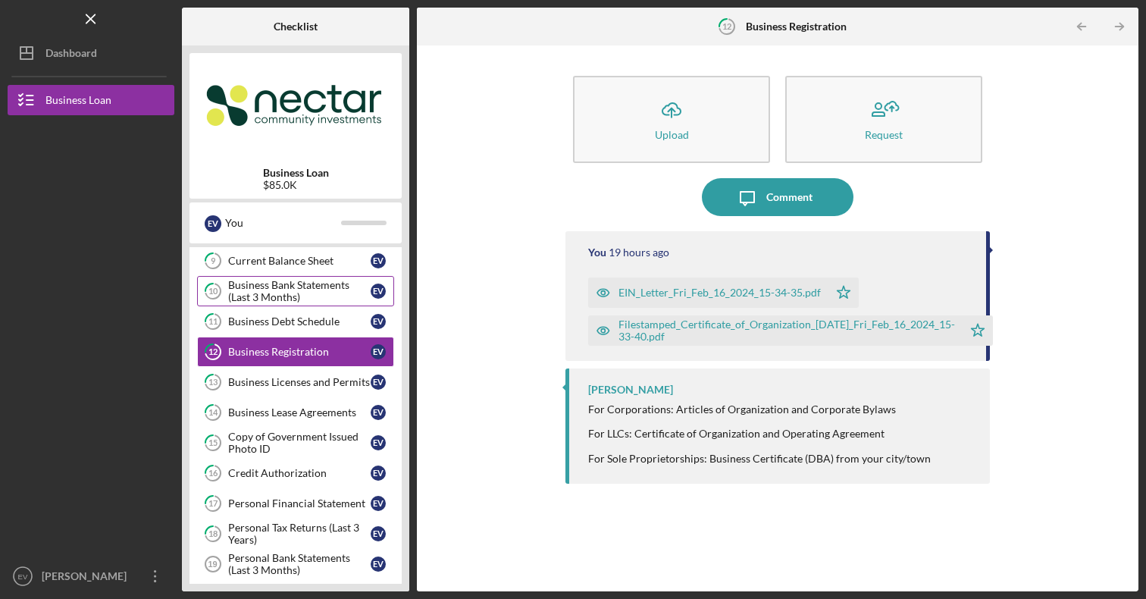
click at [292, 288] on div "Business Bank Statements (Last 3 Months)" at bounding box center [299, 291] width 143 height 24
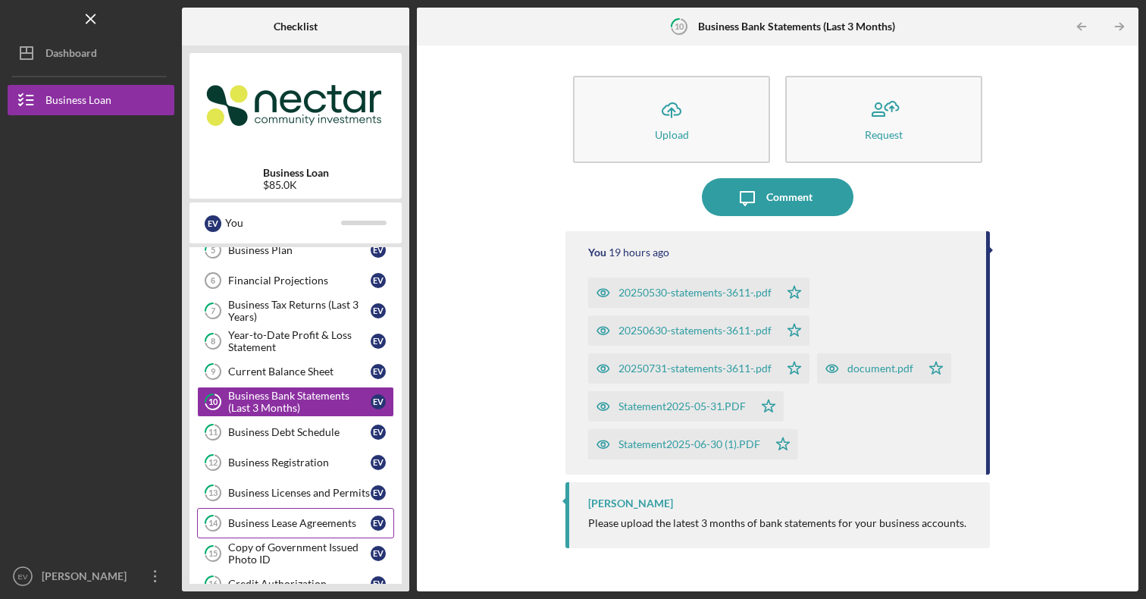
scroll to position [161, 0]
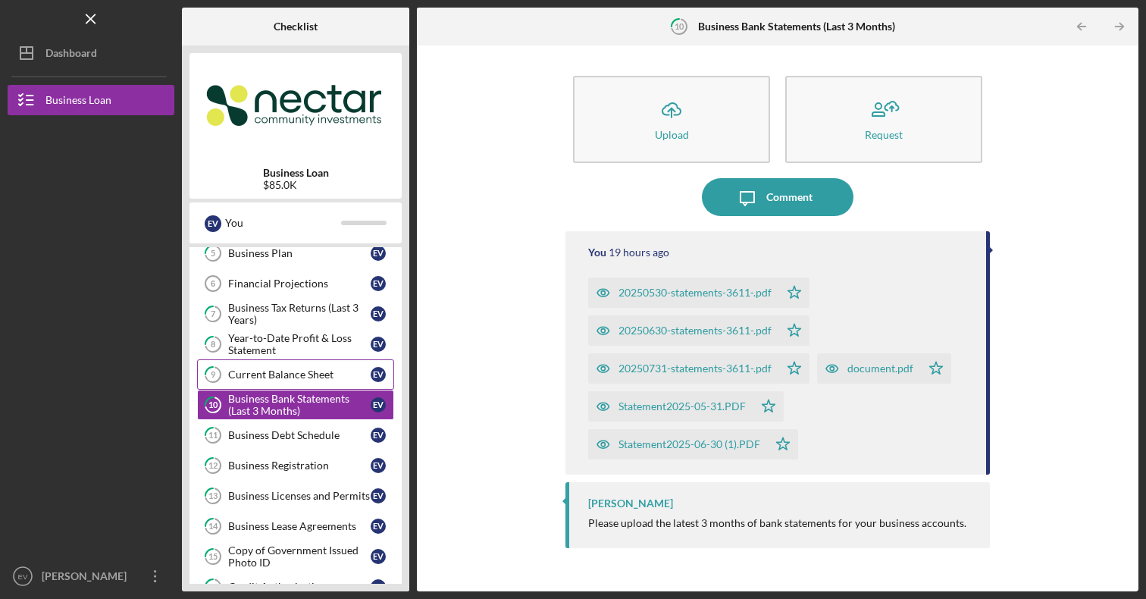
click at [294, 383] on link "9 Current Balance Sheet E V" at bounding box center [295, 374] width 197 height 30
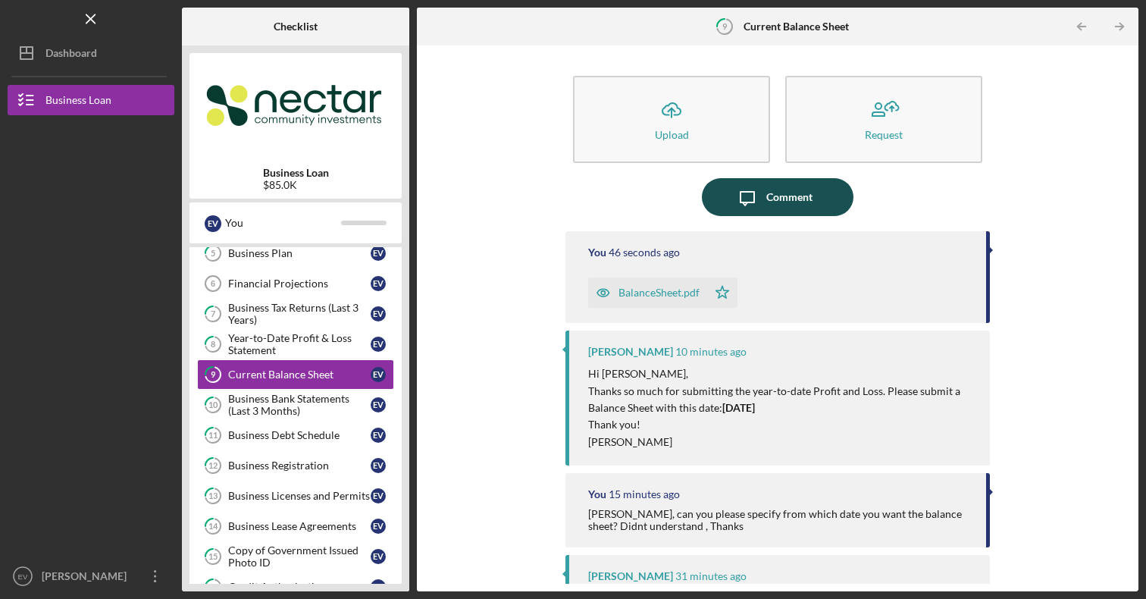
click at [782, 208] on div "Comment" at bounding box center [789, 197] width 46 height 38
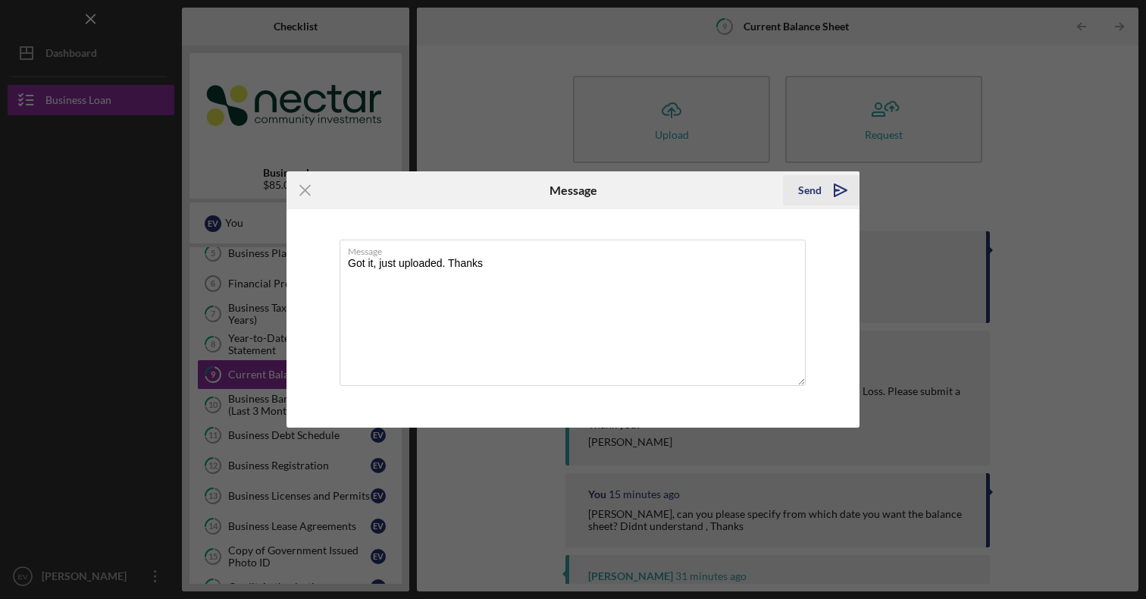
type textarea "Got it, just uploaded. Thanks"
click at [825, 190] on icon "Icon/icon-invite-send" at bounding box center [841, 190] width 38 height 38
